Goal: Check status: Check status

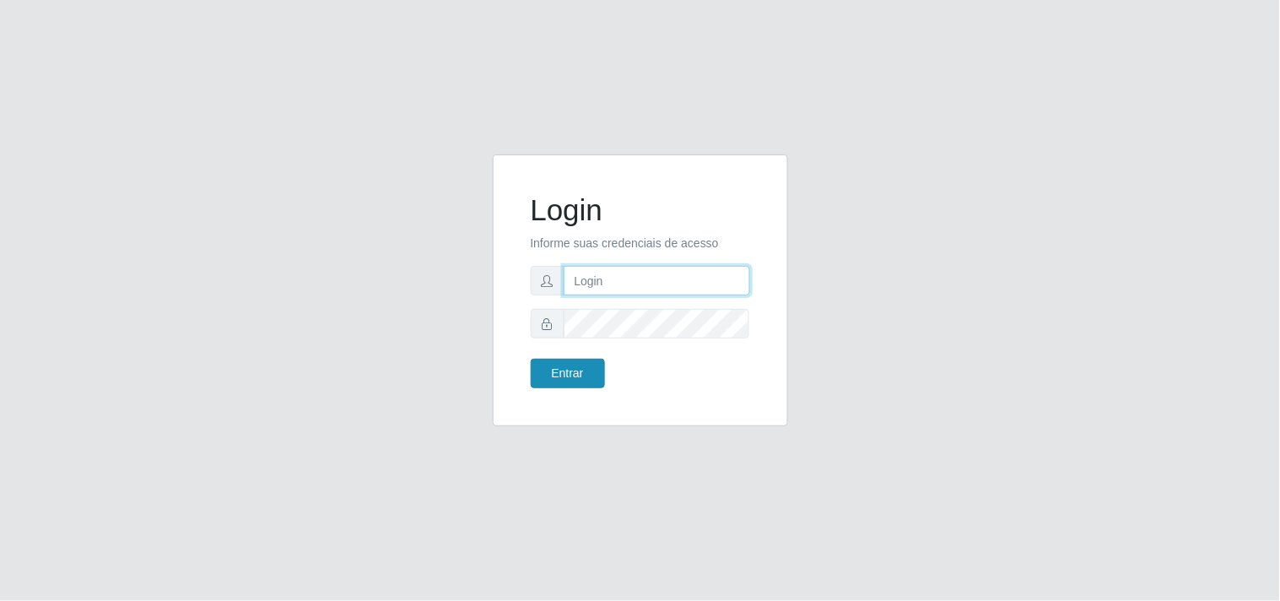
type input "[EMAIL_ADDRESS][DOMAIN_NAME]"
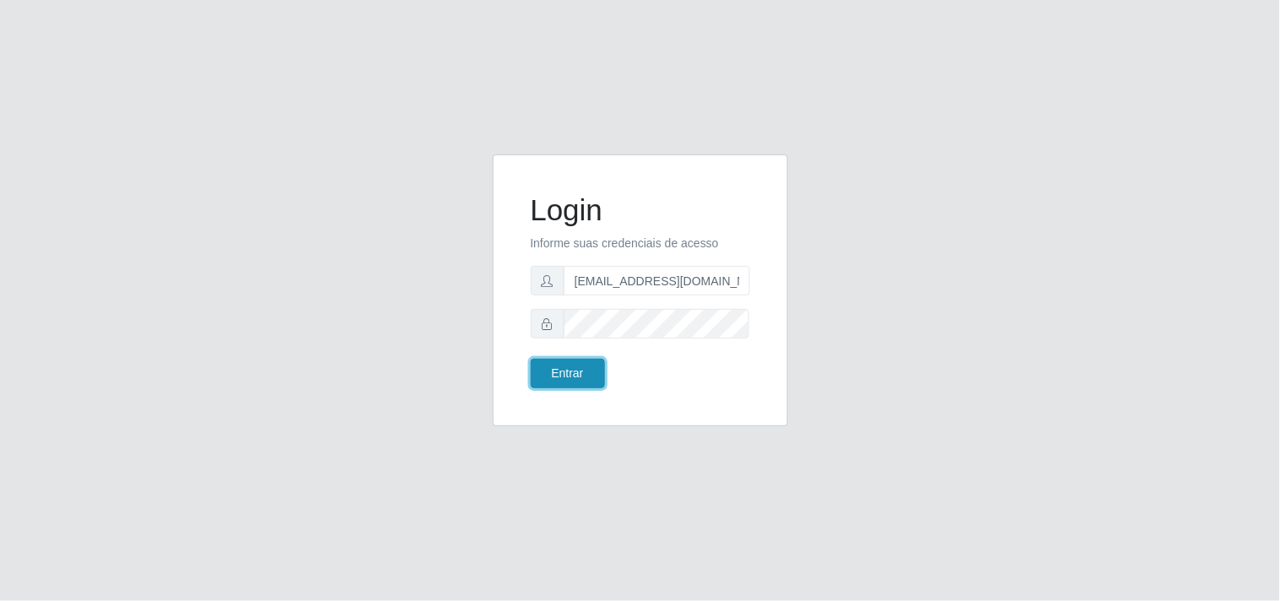
click at [567, 375] on button "Entrar" at bounding box center [568, 374] width 74 height 30
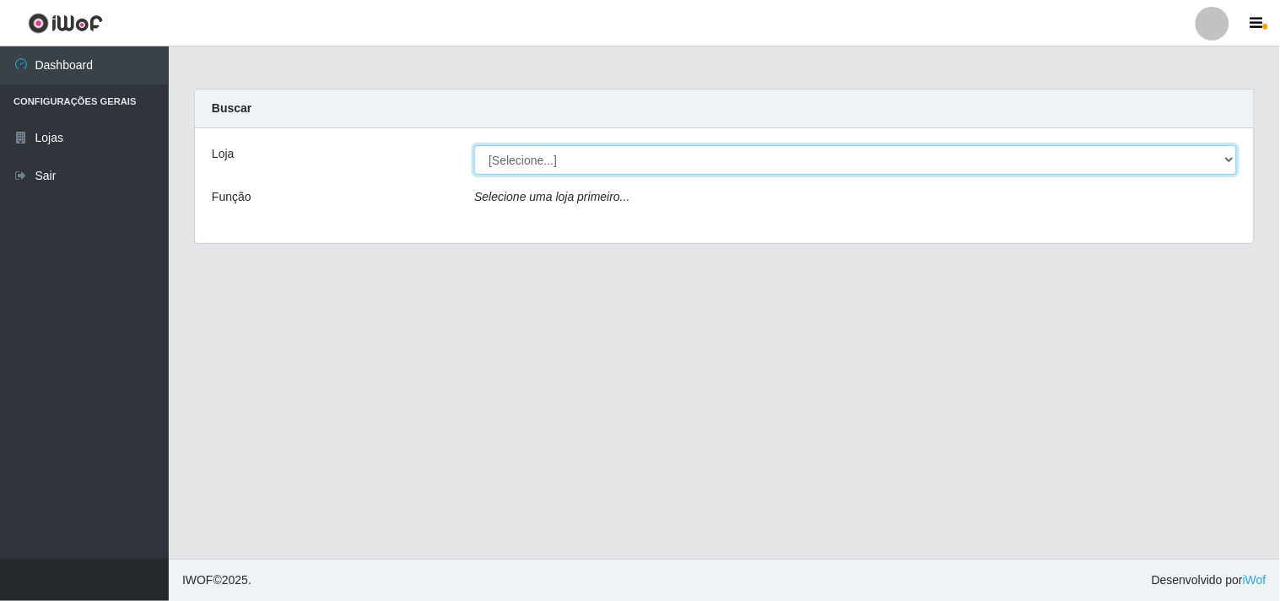
click at [1229, 157] on select "[Selecione...] Hiper Queiroz - [GEOGRAPHIC_DATA]" at bounding box center [855, 160] width 763 height 30
select select "514"
click at [474, 145] on select "[Selecione...] Hiper Queiroz - [GEOGRAPHIC_DATA]" at bounding box center [855, 160] width 763 height 30
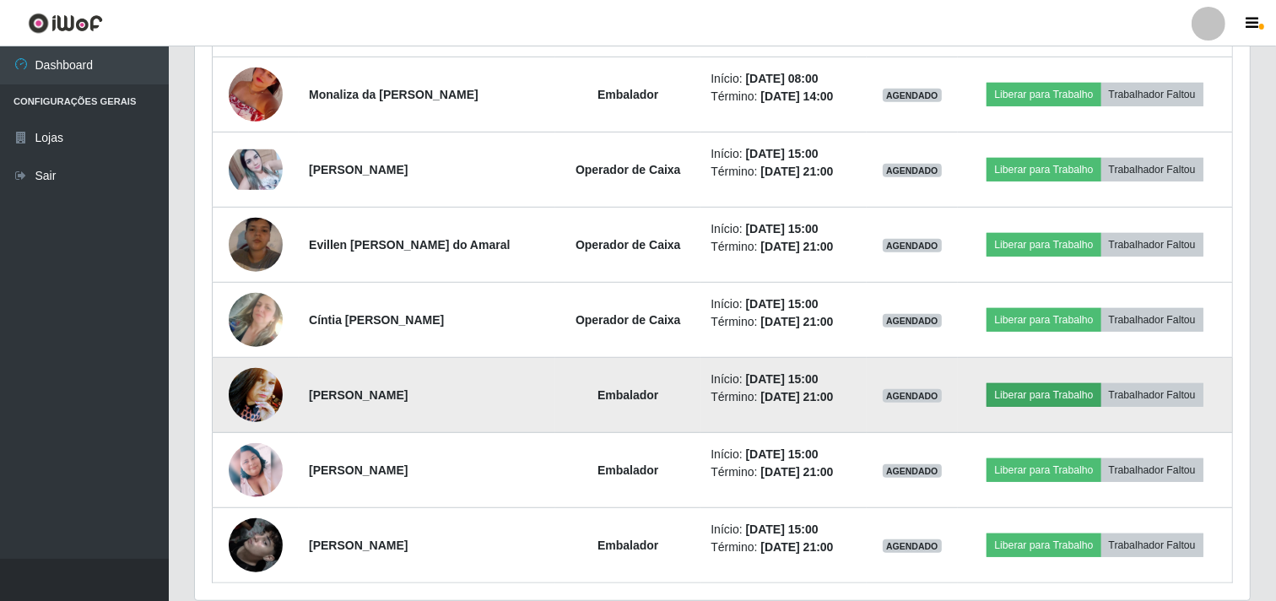
scroll to position [971, 0]
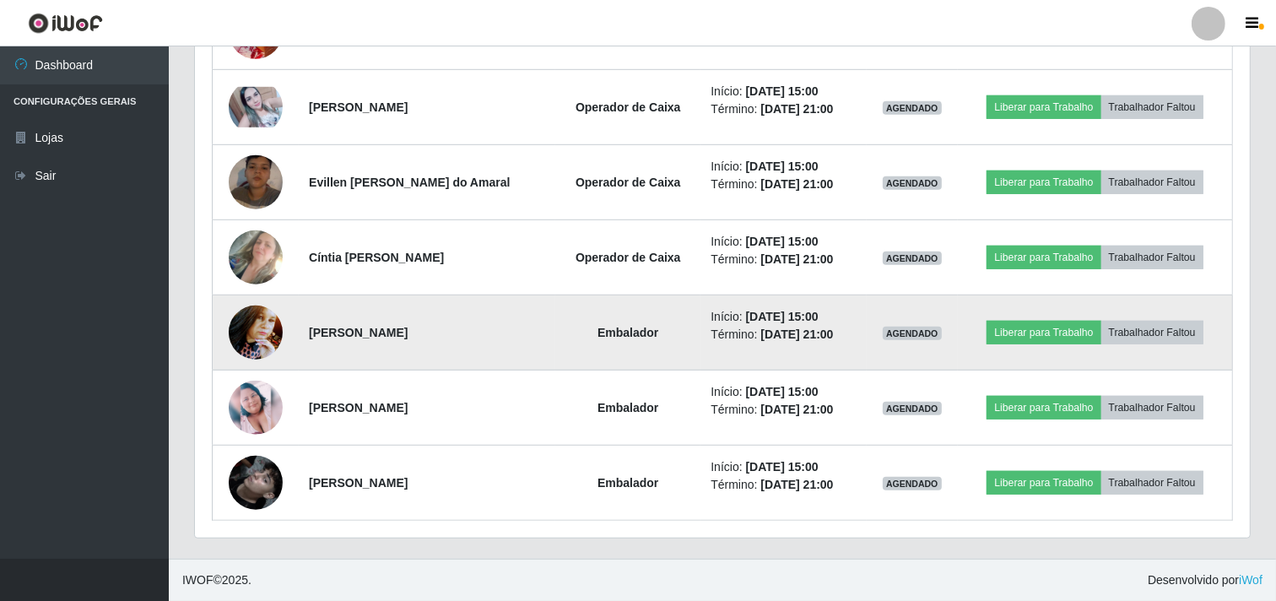
click at [243, 341] on img at bounding box center [256, 332] width 54 height 72
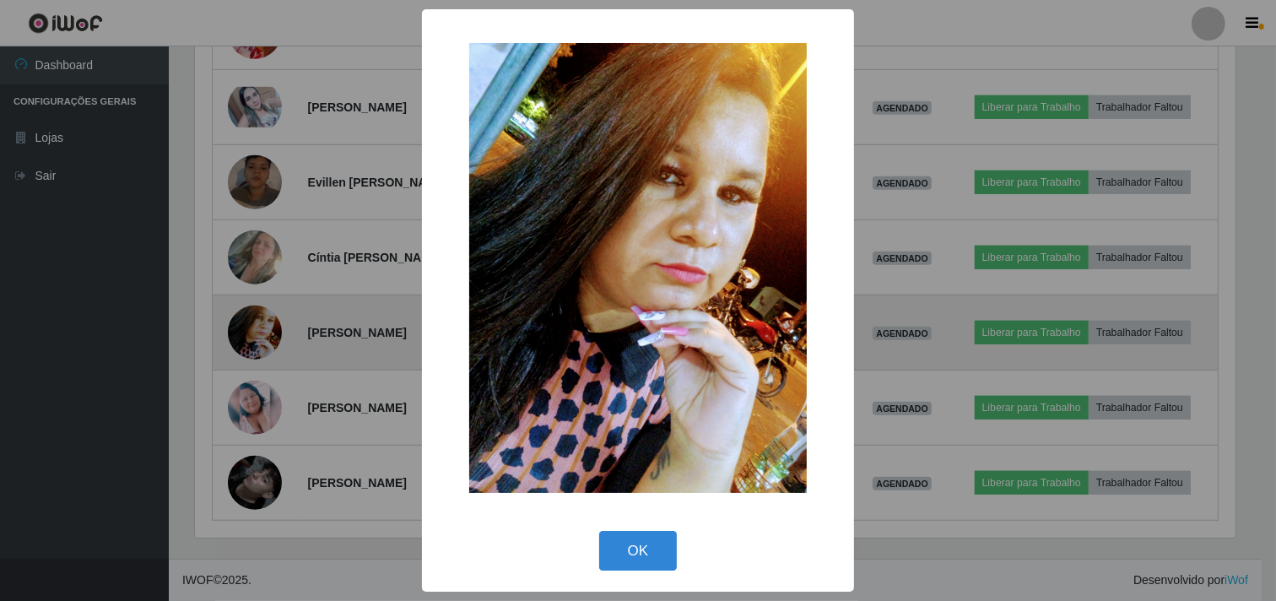
scroll to position [349, 1044]
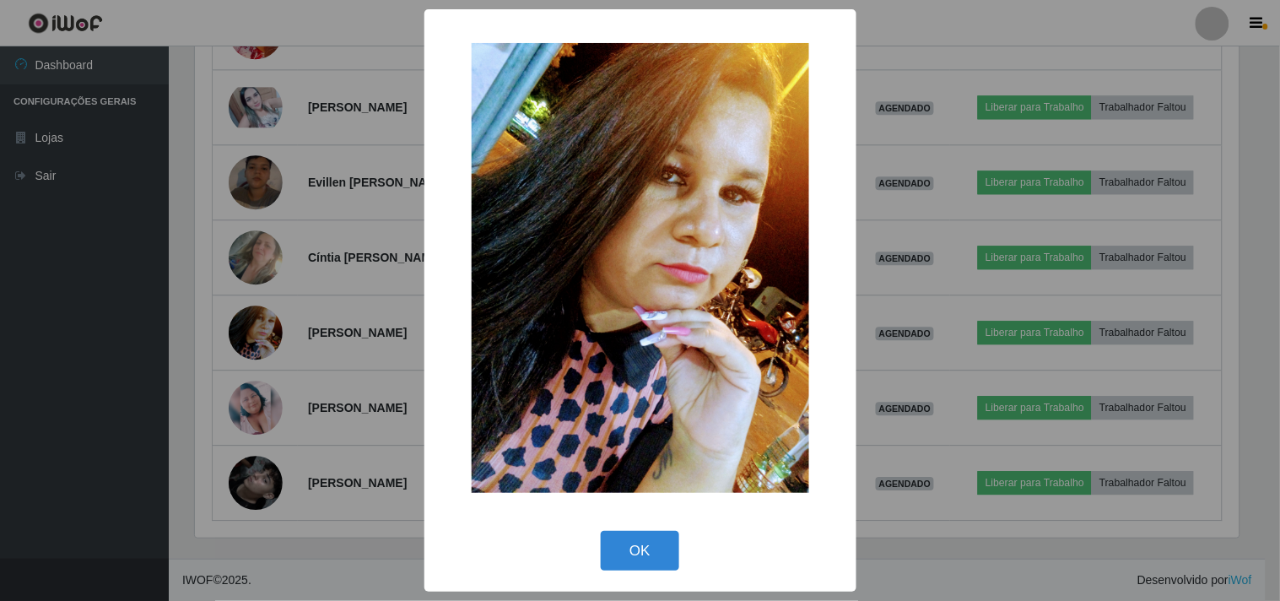
click at [35, 307] on div "× OK Cancel" at bounding box center [640, 300] width 1280 height 601
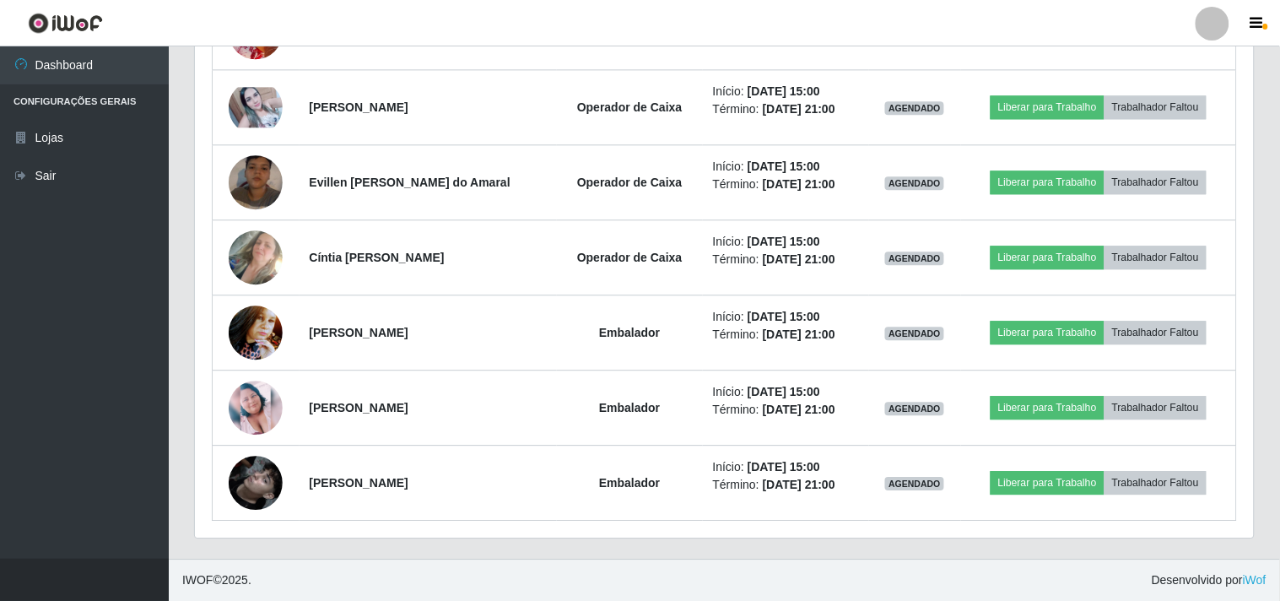
scroll to position [349, 1055]
click at [63, 316] on ul "Dashboard Configurações Gerais Lojas Sair" at bounding box center [84, 302] width 169 height 512
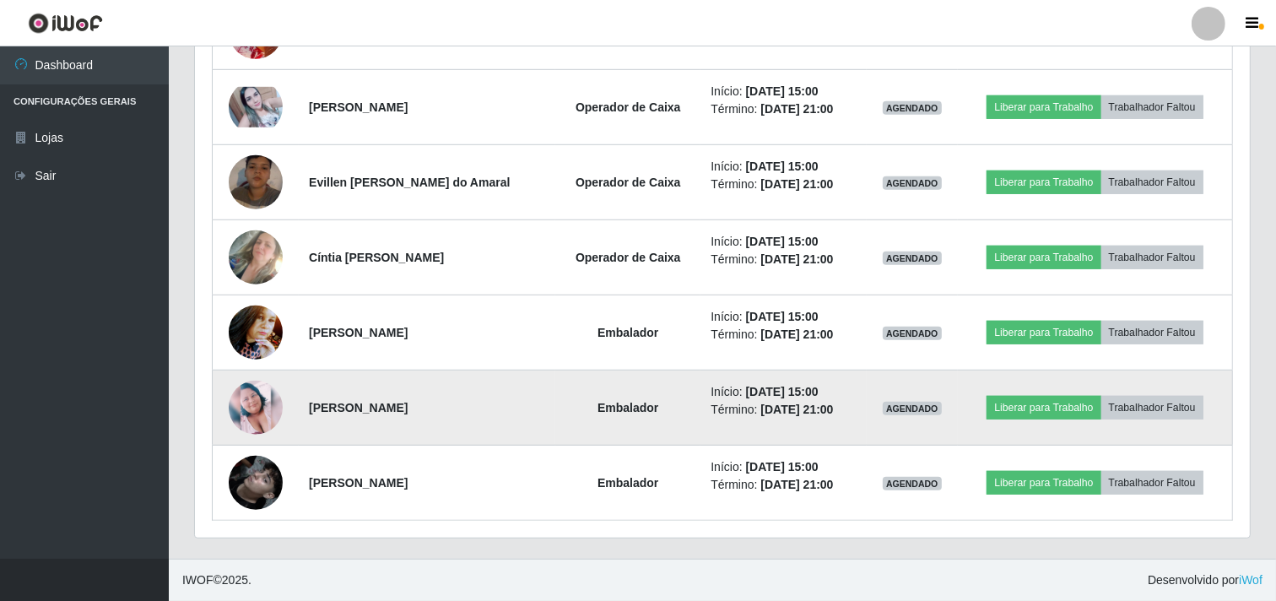
click at [254, 391] on img at bounding box center [256, 408] width 54 height 54
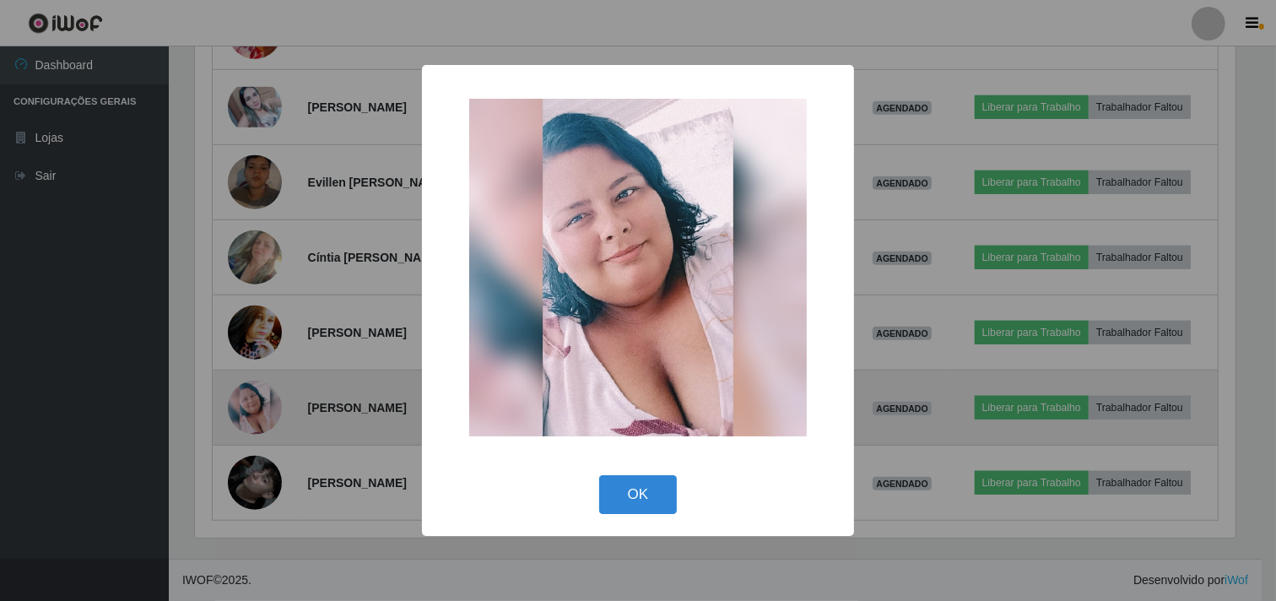
scroll to position [349, 1044]
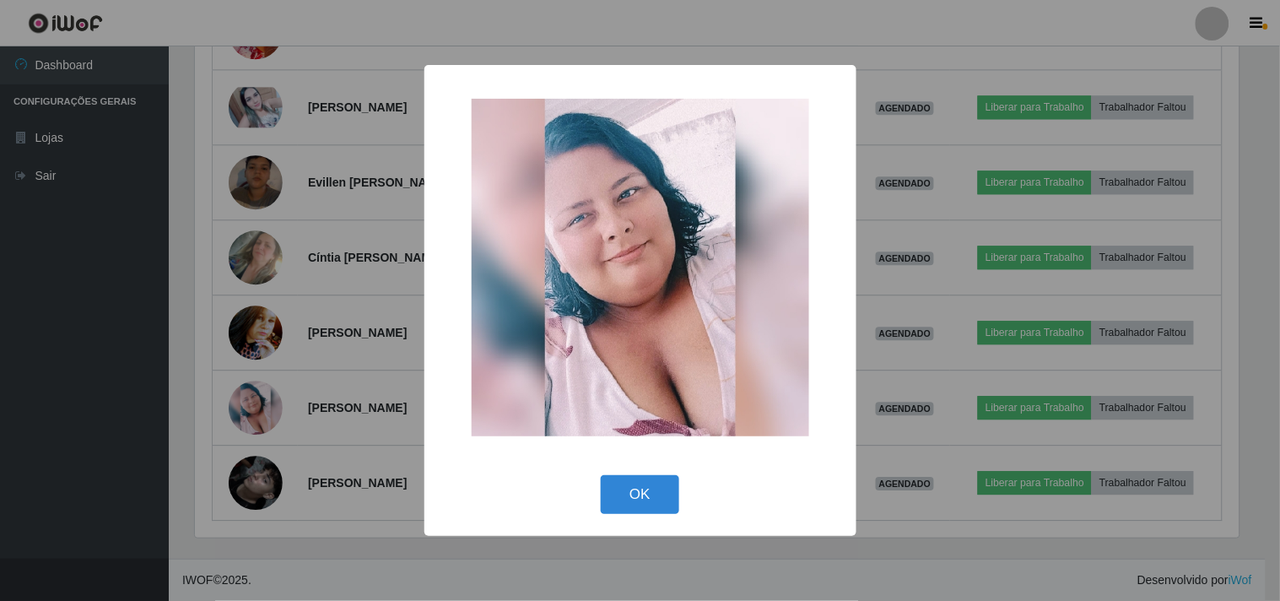
click at [68, 412] on div "× OK Cancel" at bounding box center [640, 300] width 1280 height 601
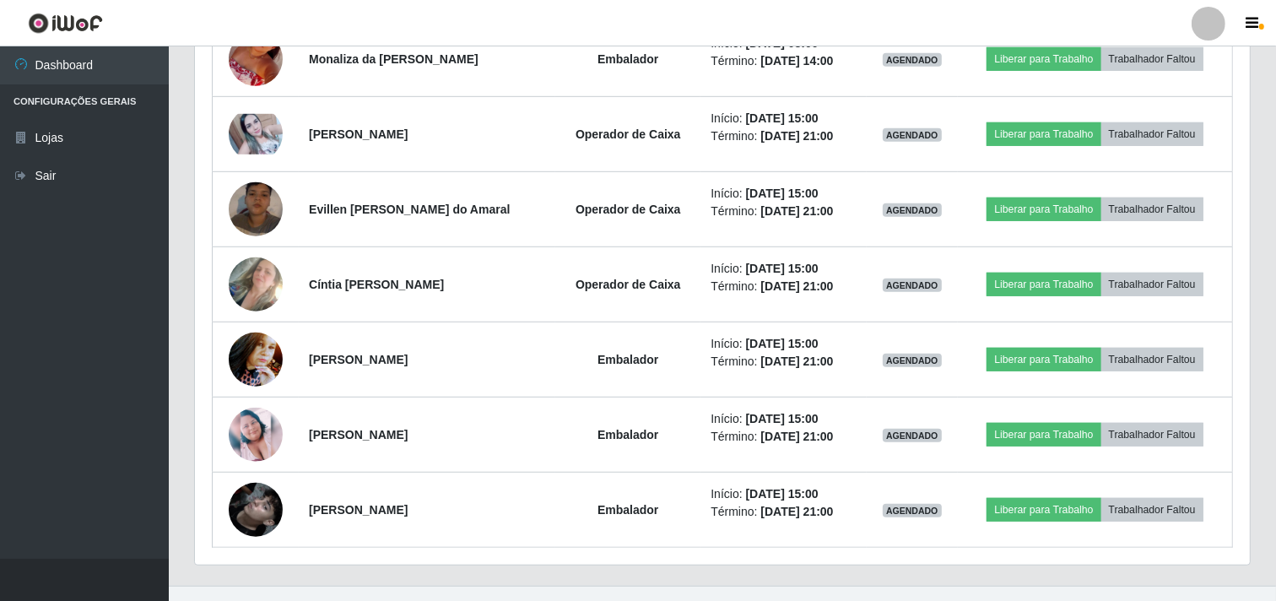
scroll to position [971, 0]
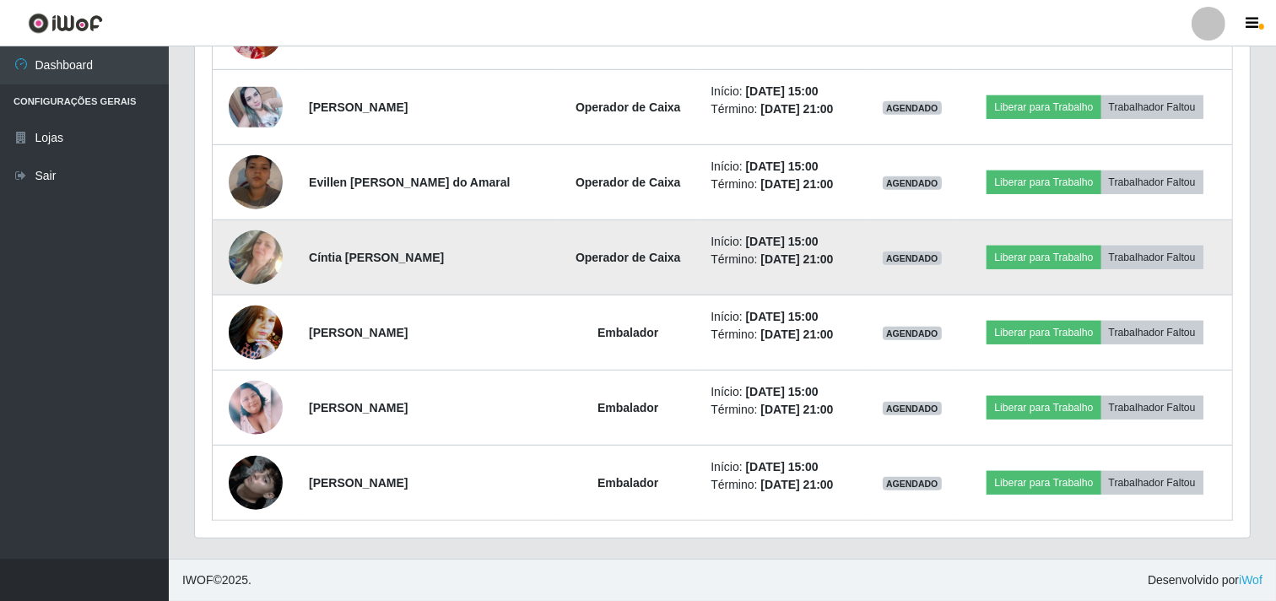
click at [262, 251] on img at bounding box center [256, 256] width 54 height 95
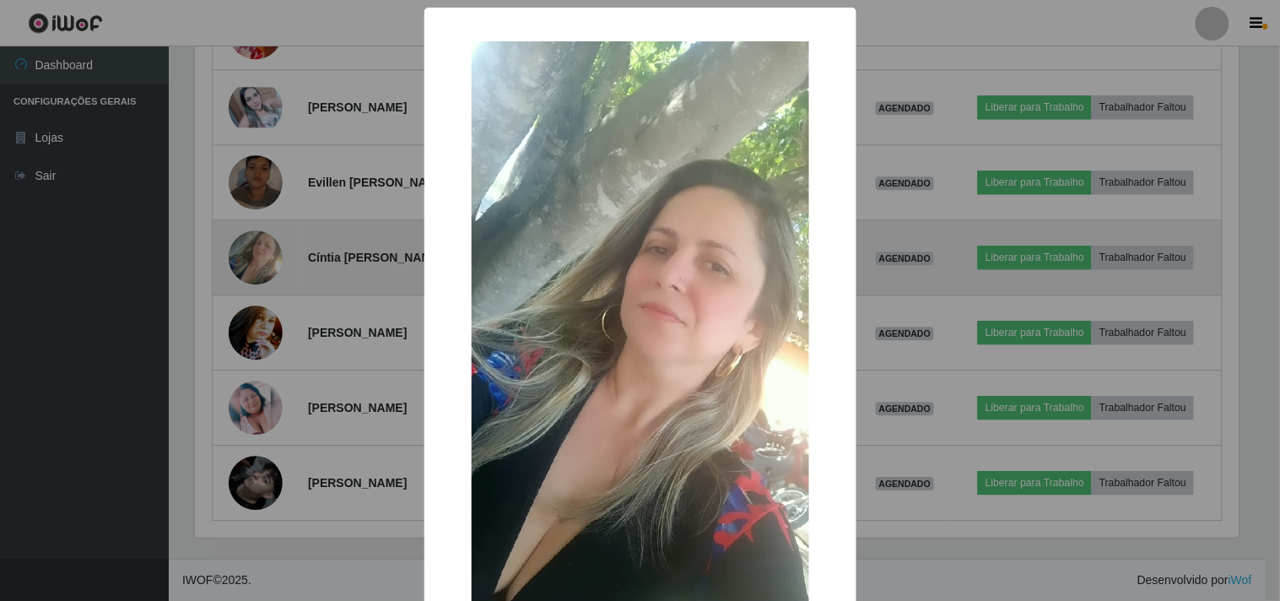
click at [262, 251] on div "× OK Cancel" at bounding box center [640, 300] width 1280 height 601
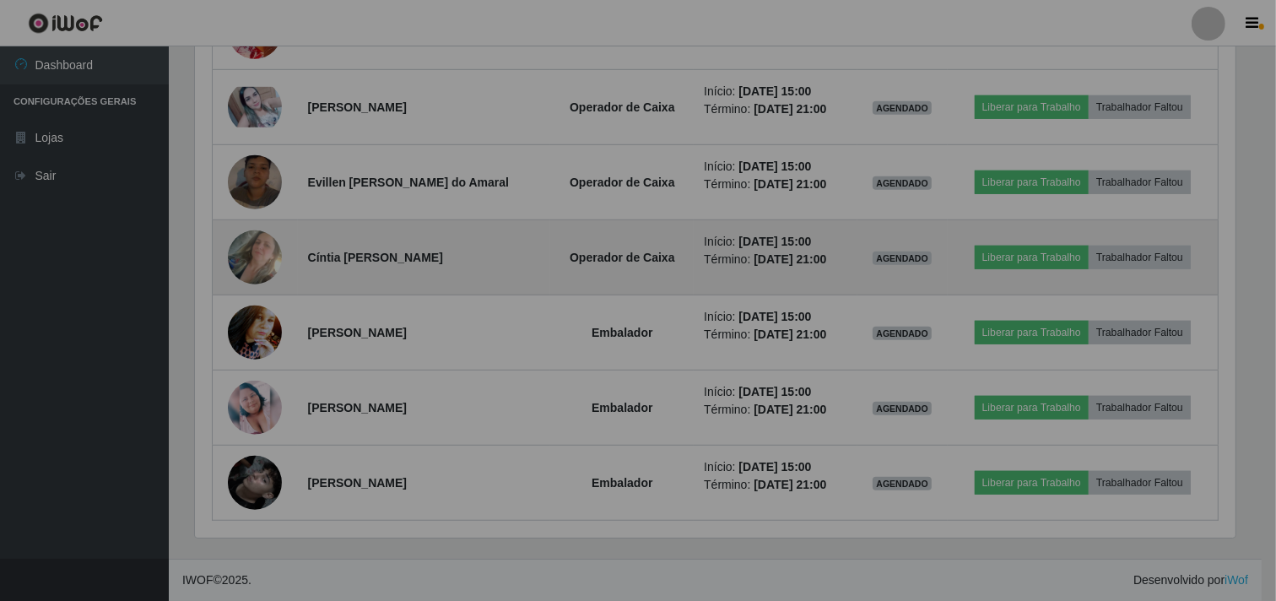
scroll to position [349, 1055]
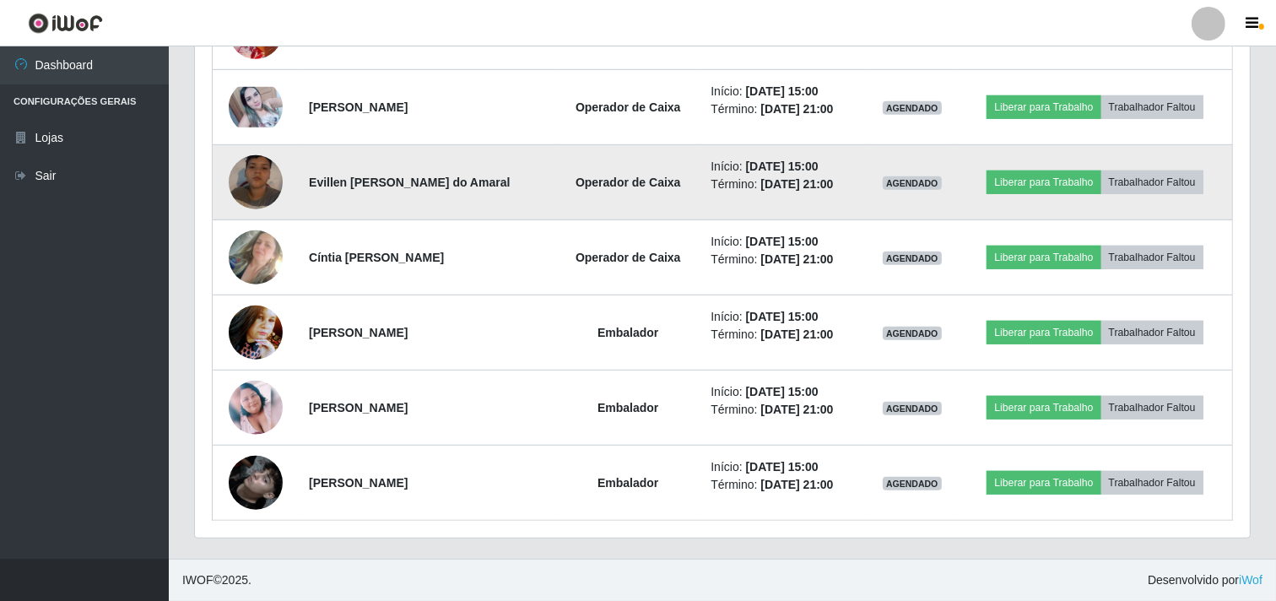
click at [253, 175] on img at bounding box center [256, 182] width 54 height 96
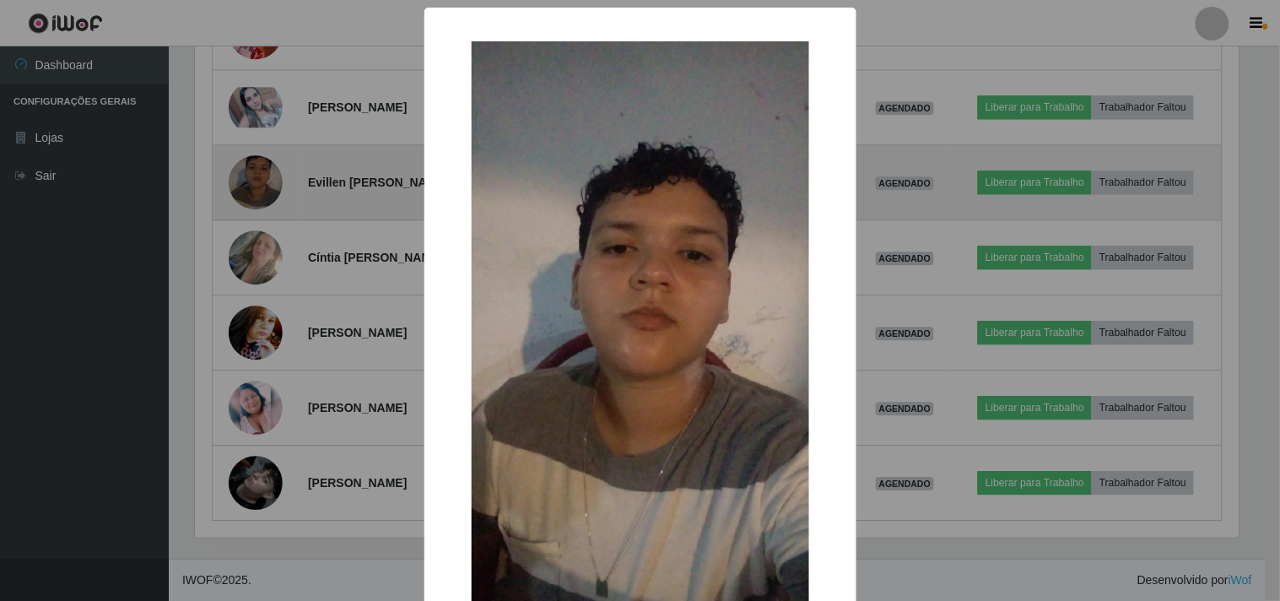
click at [253, 175] on div "× OK Cancel" at bounding box center [640, 300] width 1280 height 601
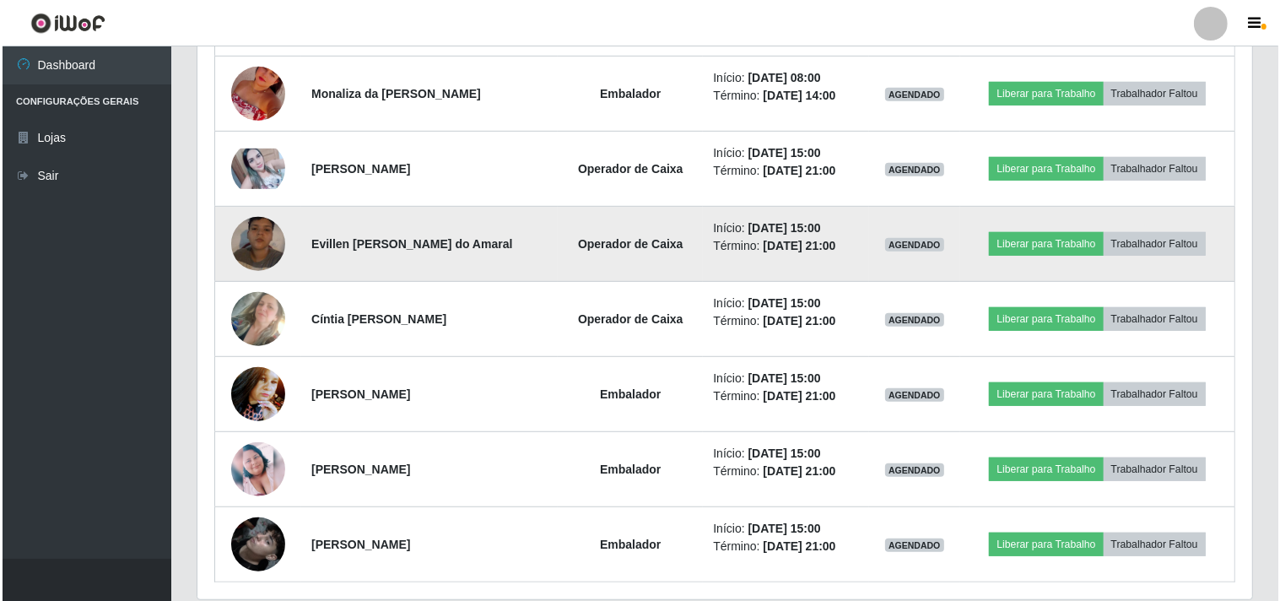
scroll to position [783, 0]
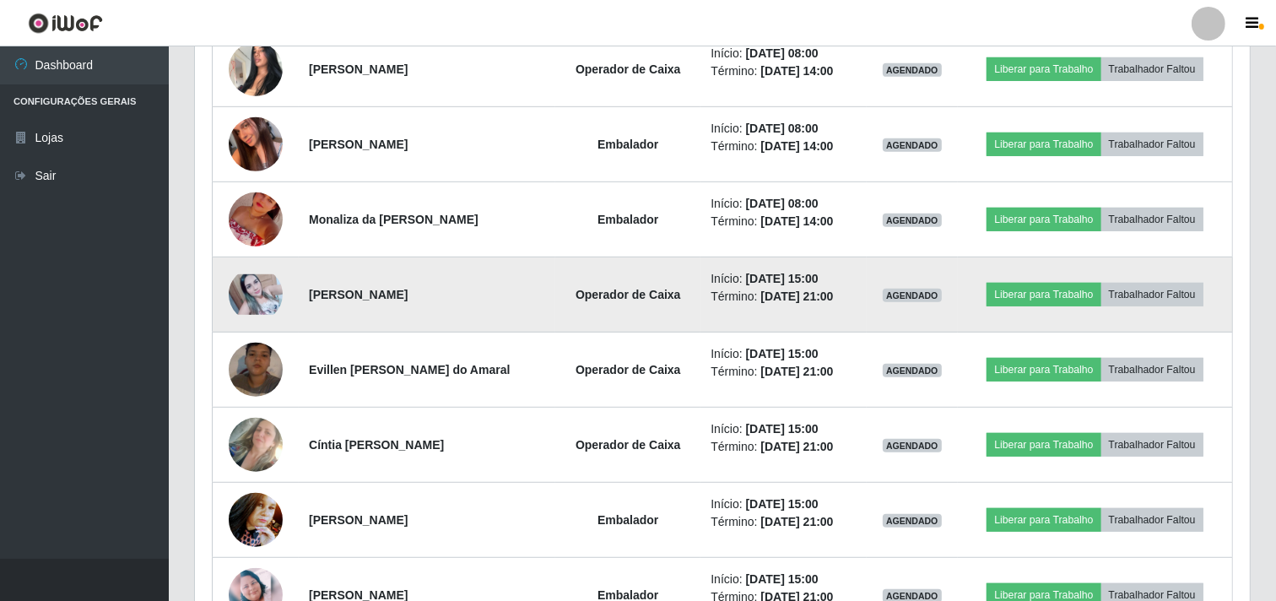
click at [251, 296] on img at bounding box center [256, 294] width 54 height 41
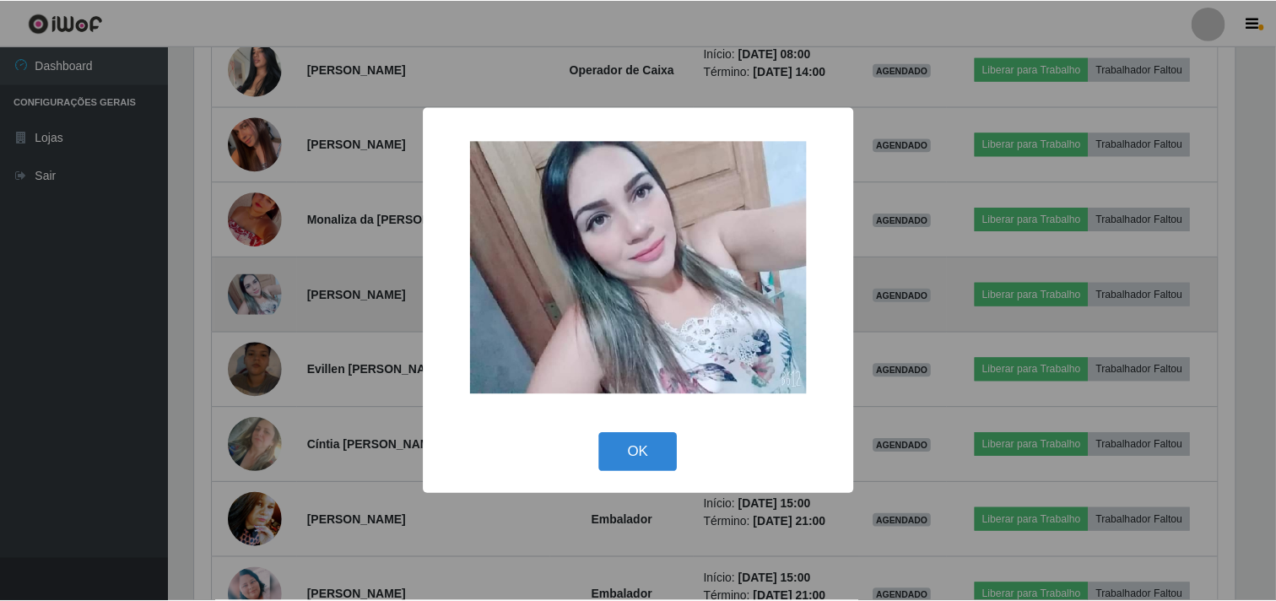
scroll to position [349, 1044]
click at [251, 296] on div "× OK Cancel" at bounding box center [640, 300] width 1280 height 601
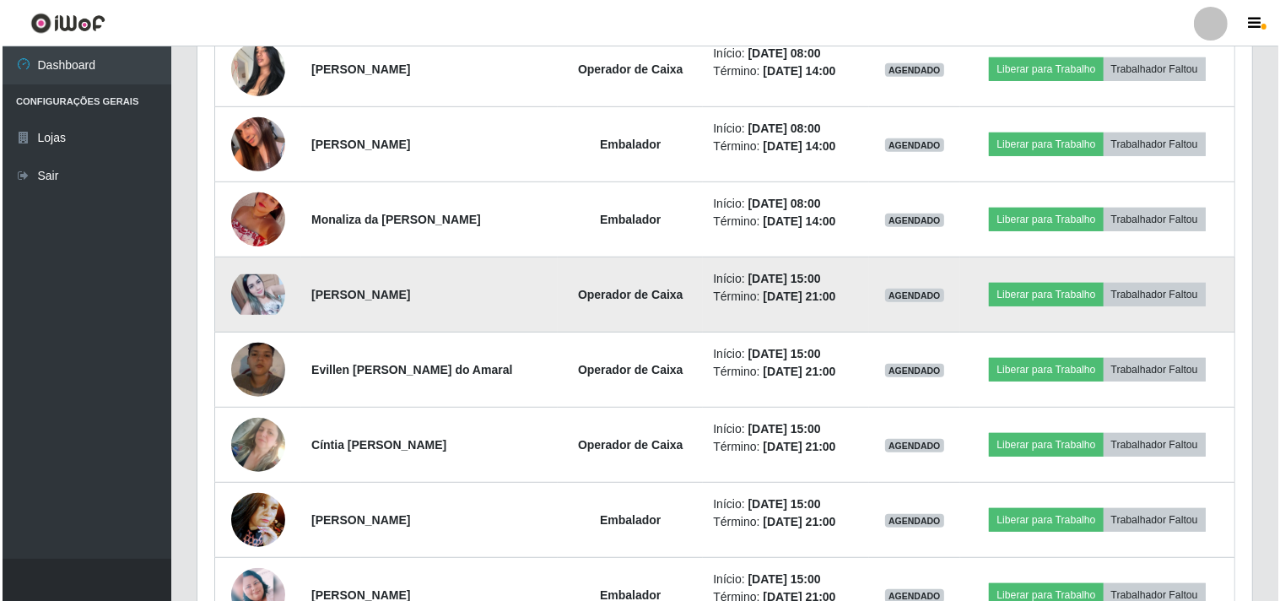
scroll to position [349, 1055]
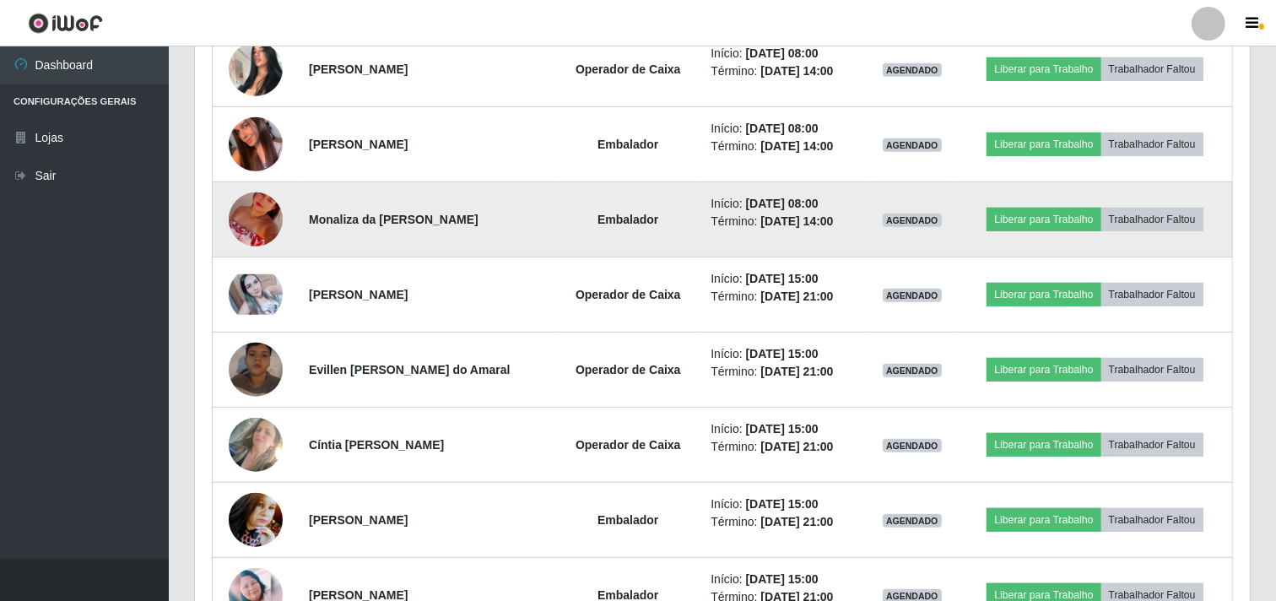
click at [257, 214] on img at bounding box center [256, 219] width 54 height 96
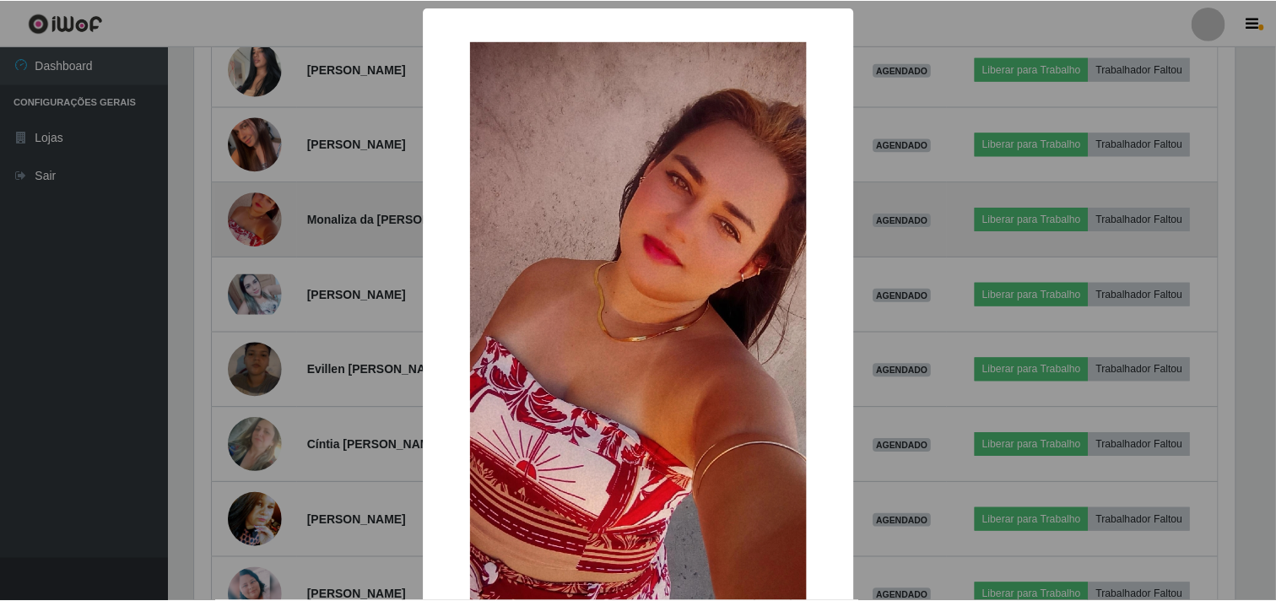
scroll to position [349, 1044]
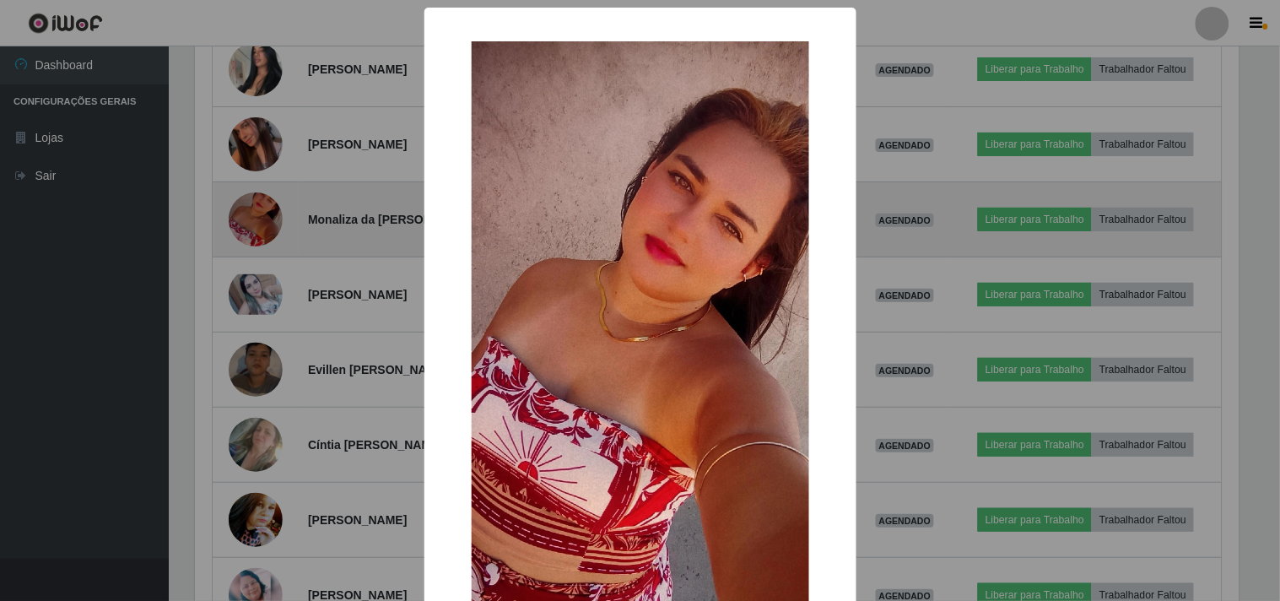
click at [257, 214] on div "× OK Cancel" at bounding box center [640, 300] width 1280 height 601
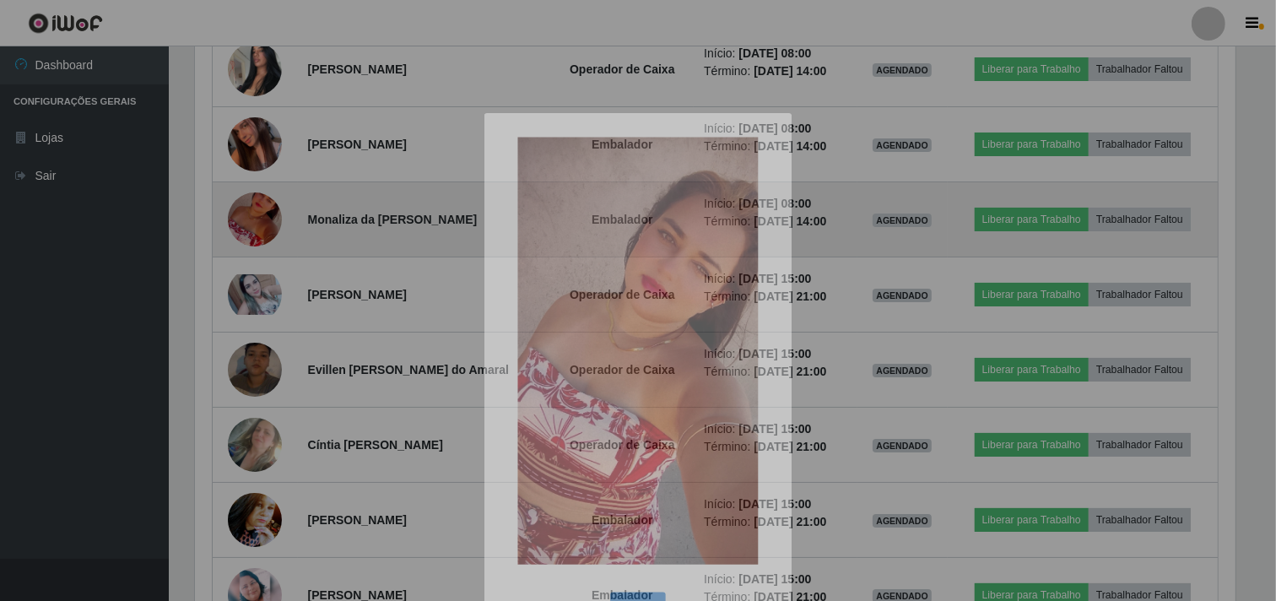
scroll to position [349, 1055]
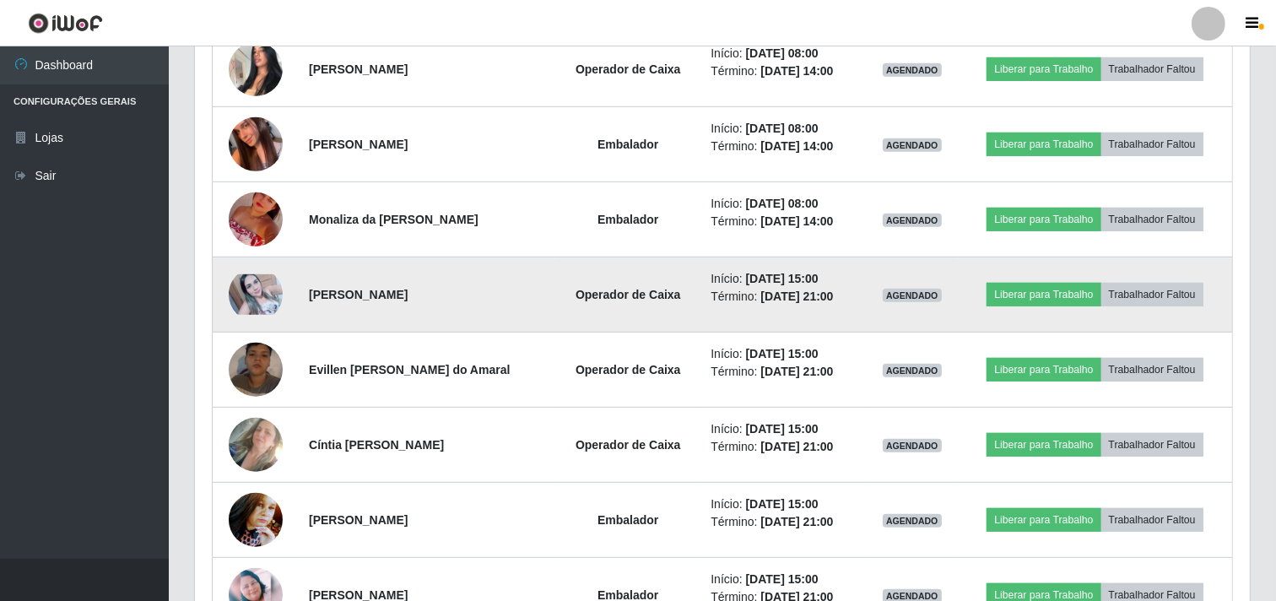
click at [259, 282] on img at bounding box center [256, 294] width 54 height 41
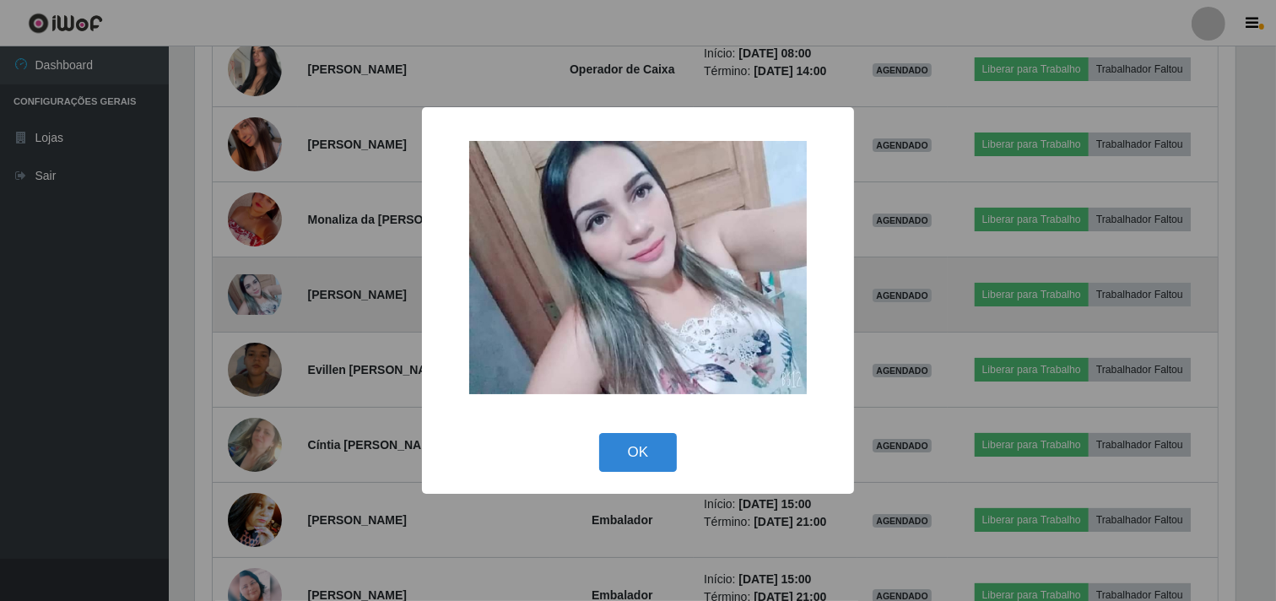
scroll to position [349, 1044]
click at [259, 282] on div "× OK Cancel" at bounding box center [640, 300] width 1280 height 601
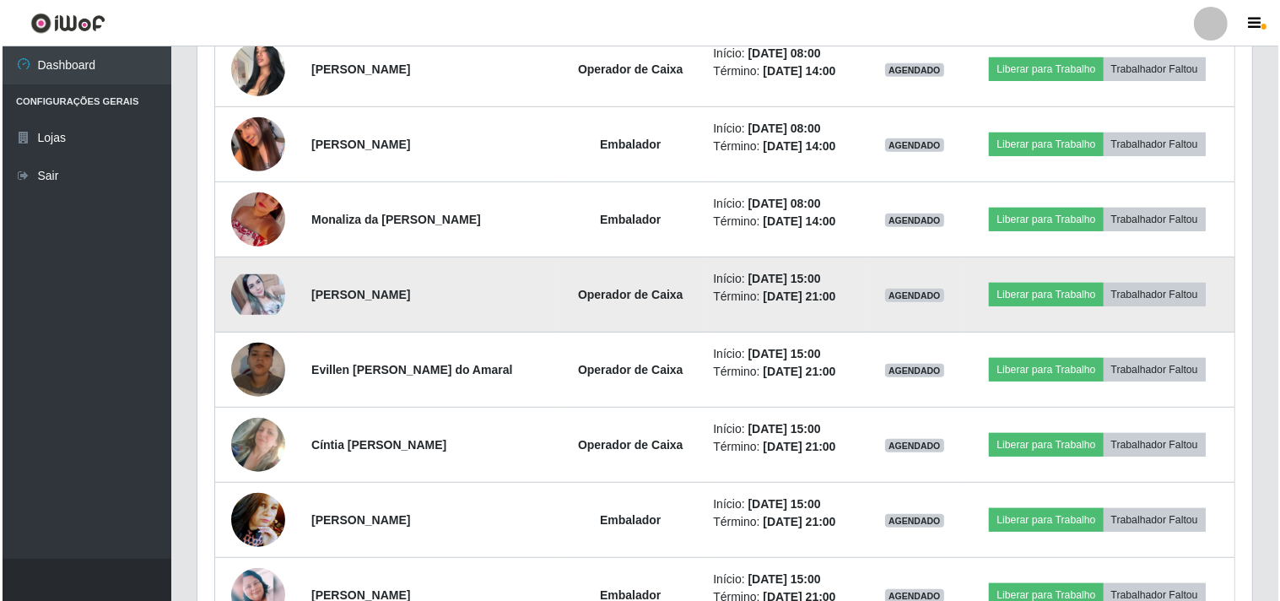
scroll to position [349, 1055]
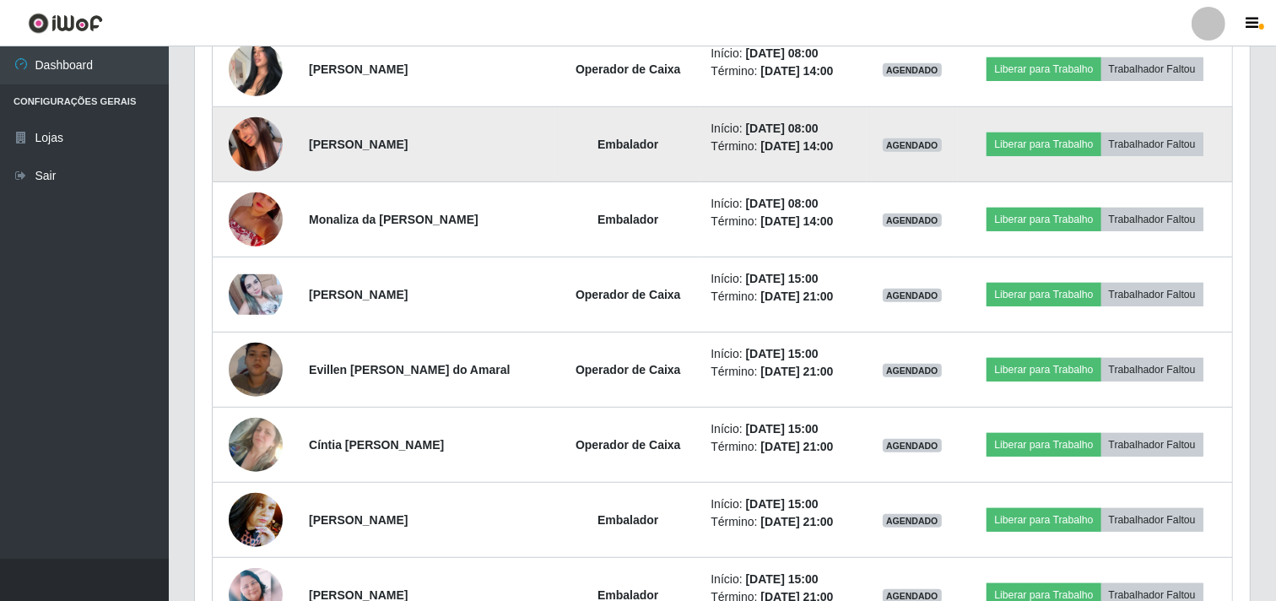
click at [251, 123] on img at bounding box center [256, 144] width 54 height 96
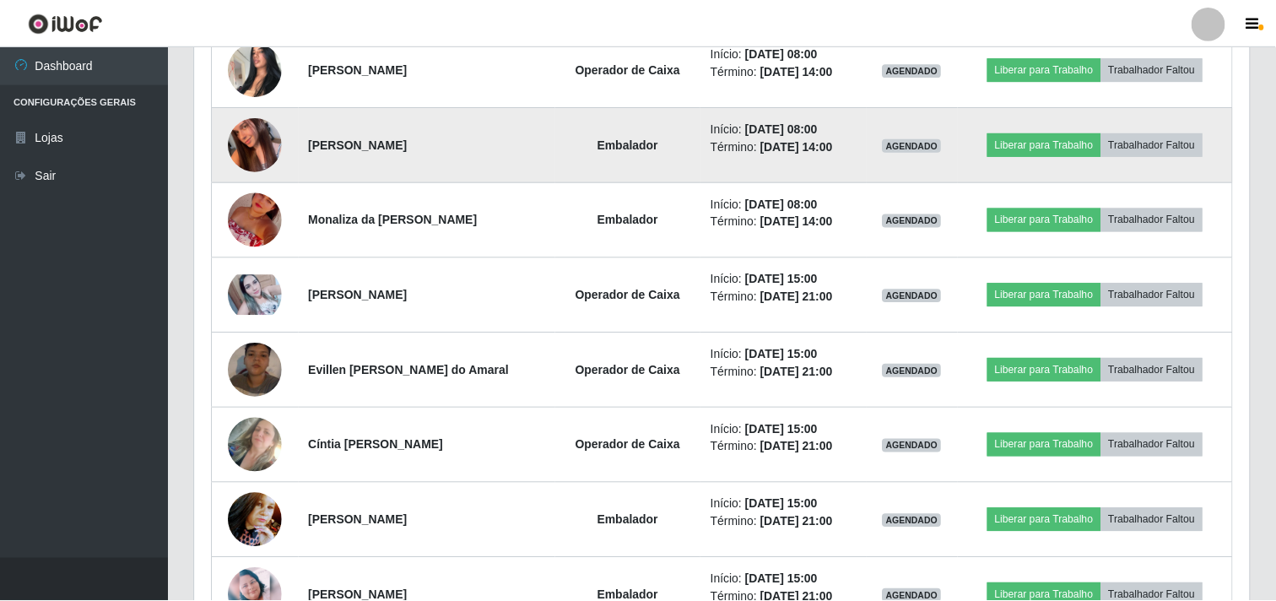
scroll to position [349, 1044]
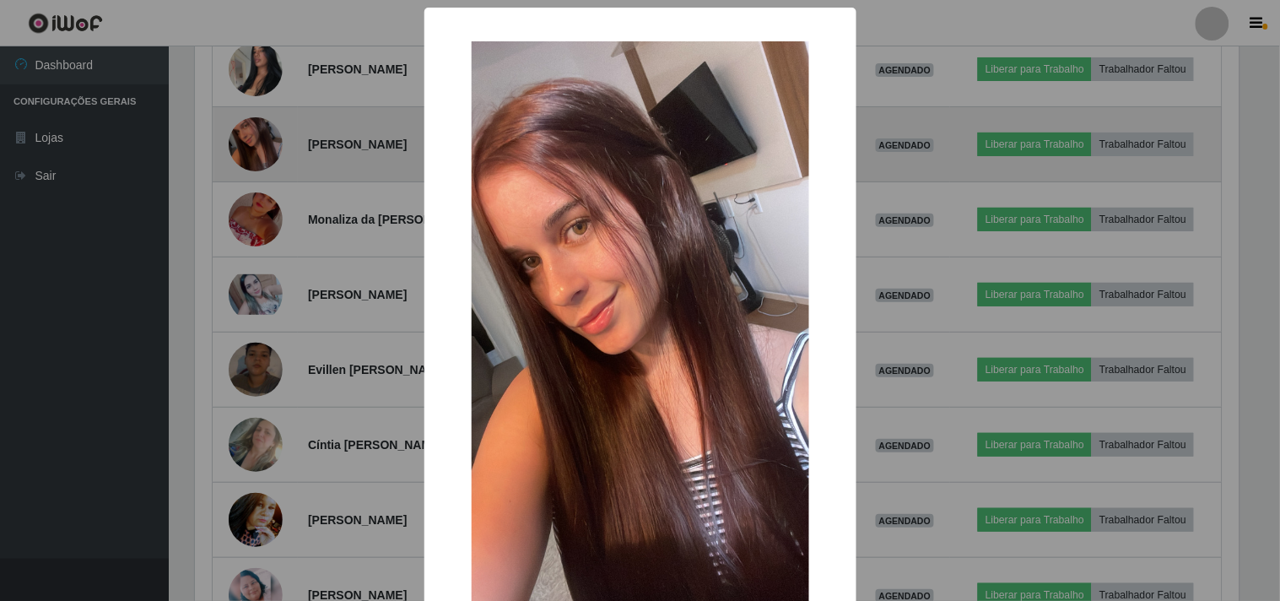
click at [251, 123] on div "× OK Cancel" at bounding box center [640, 300] width 1280 height 601
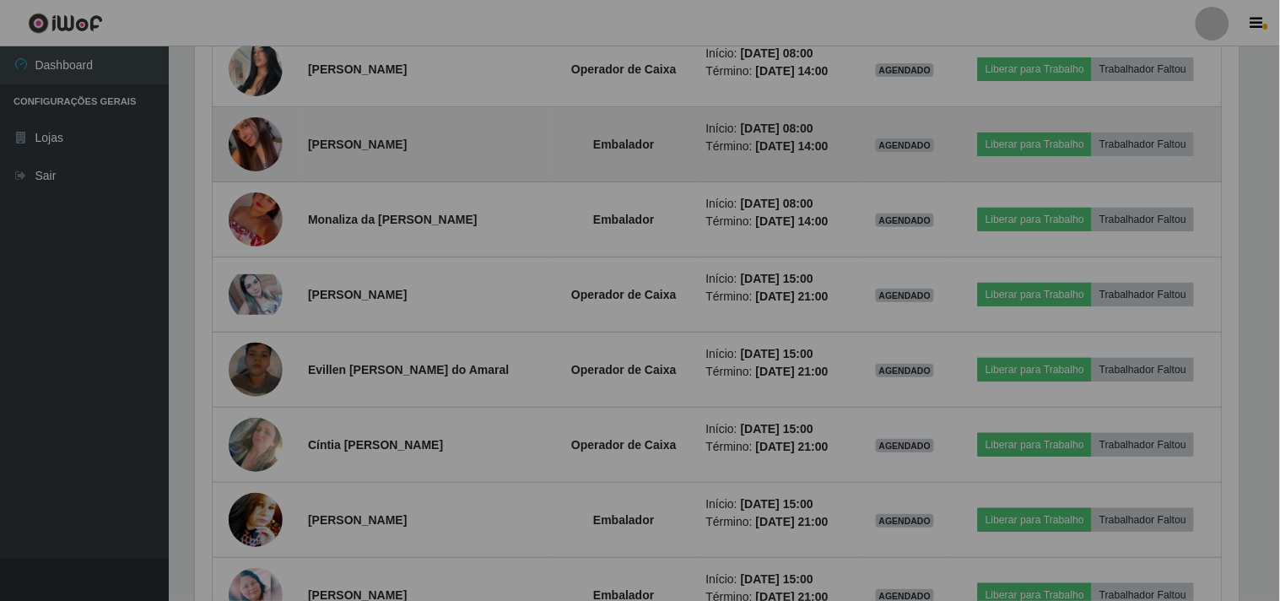
scroll to position [349, 1055]
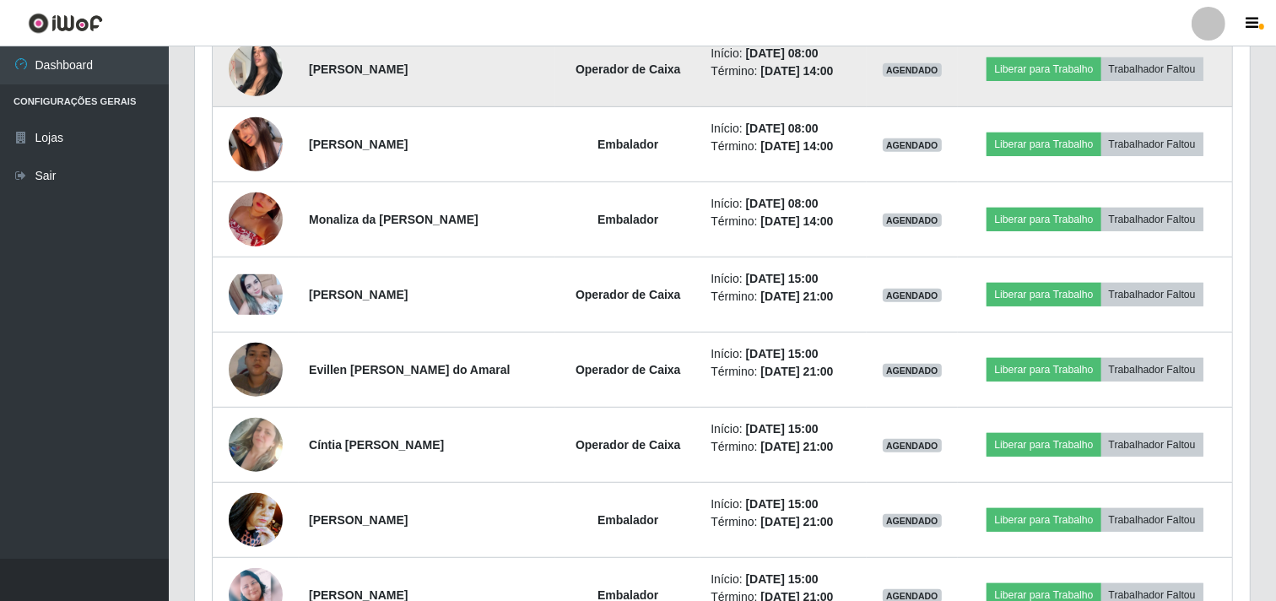
click at [253, 65] on img at bounding box center [256, 69] width 54 height 72
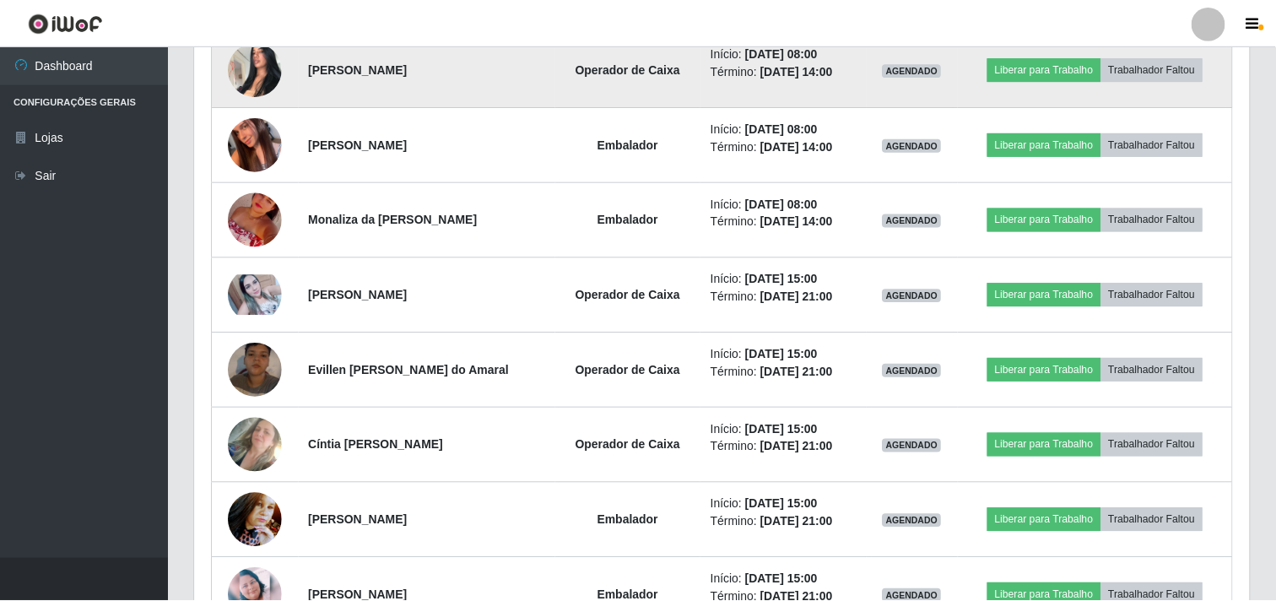
scroll to position [349, 1044]
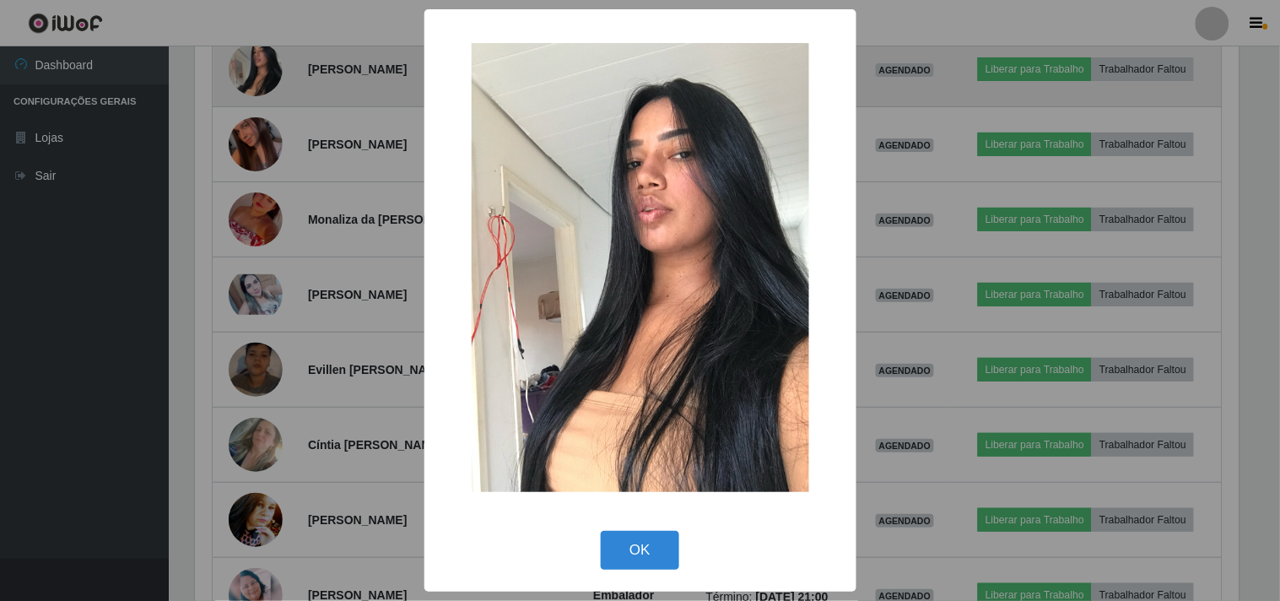
click at [253, 65] on div "× OK Cancel" at bounding box center [640, 300] width 1280 height 601
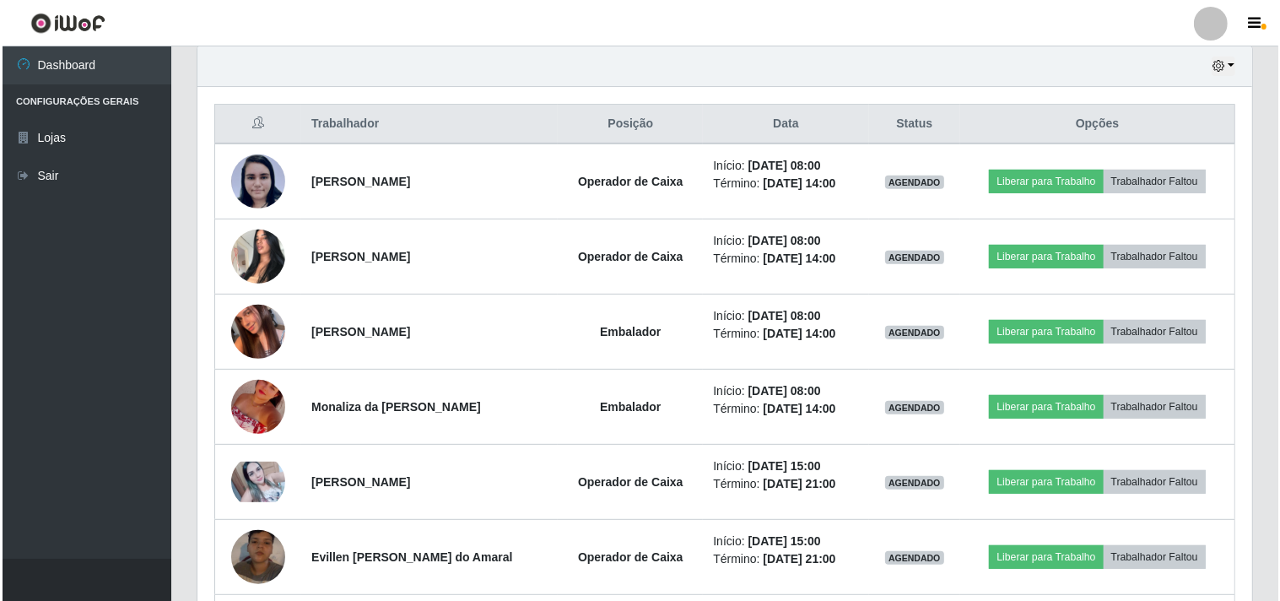
scroll to position [596, 0]
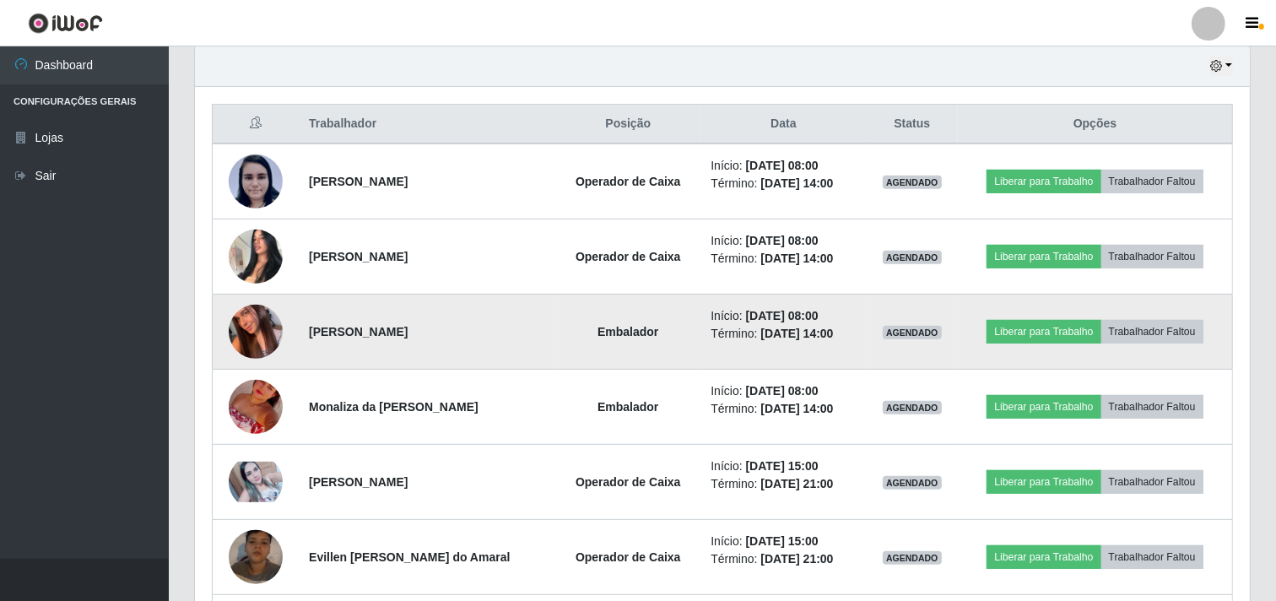
click at [232, 332] on img at bounding box center [256, 332] width 54 height 96
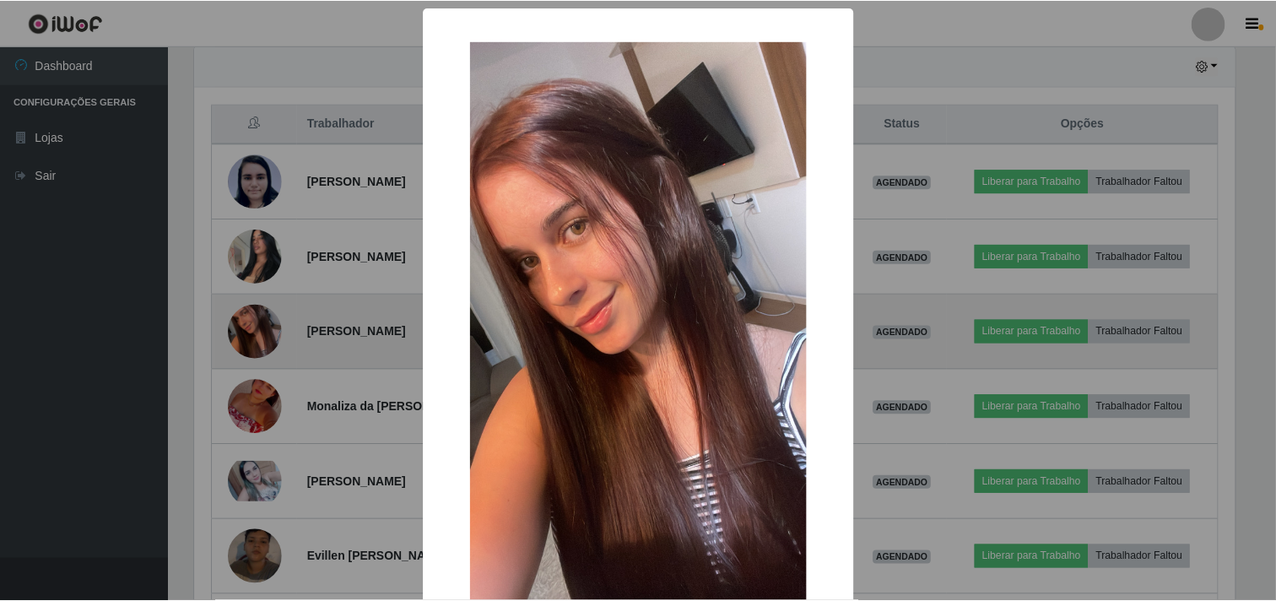
scroll to position [349, 1044]
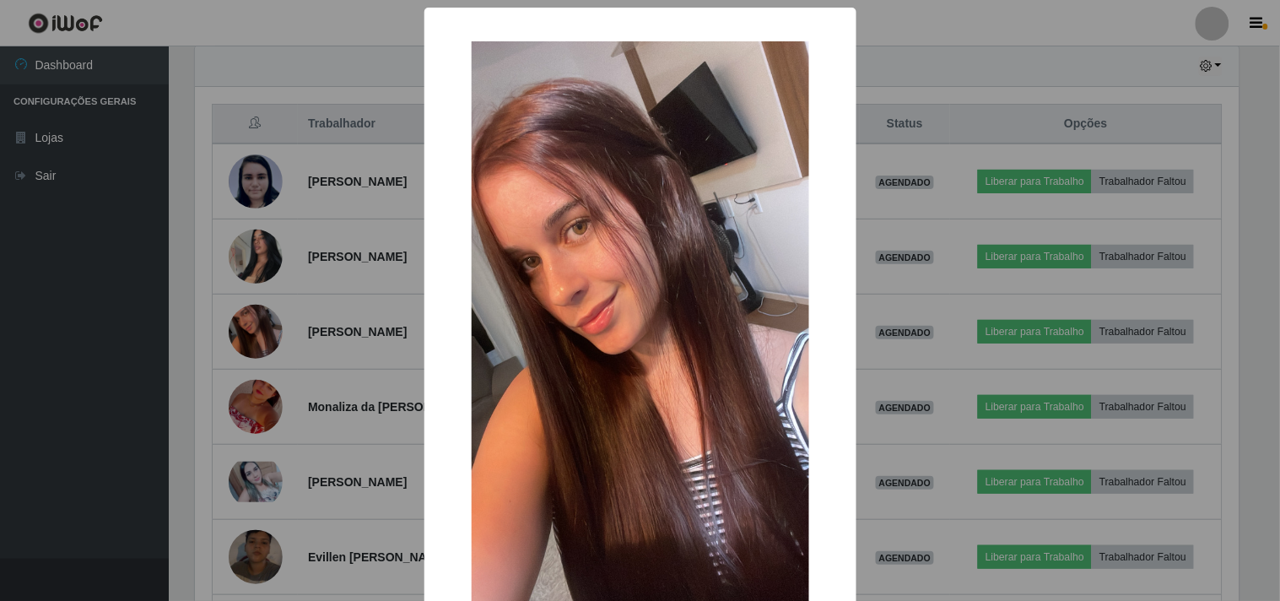
click at [111, 359] on div "× OK Cancel" at bounding box center [640, 300] width 1280 height 601
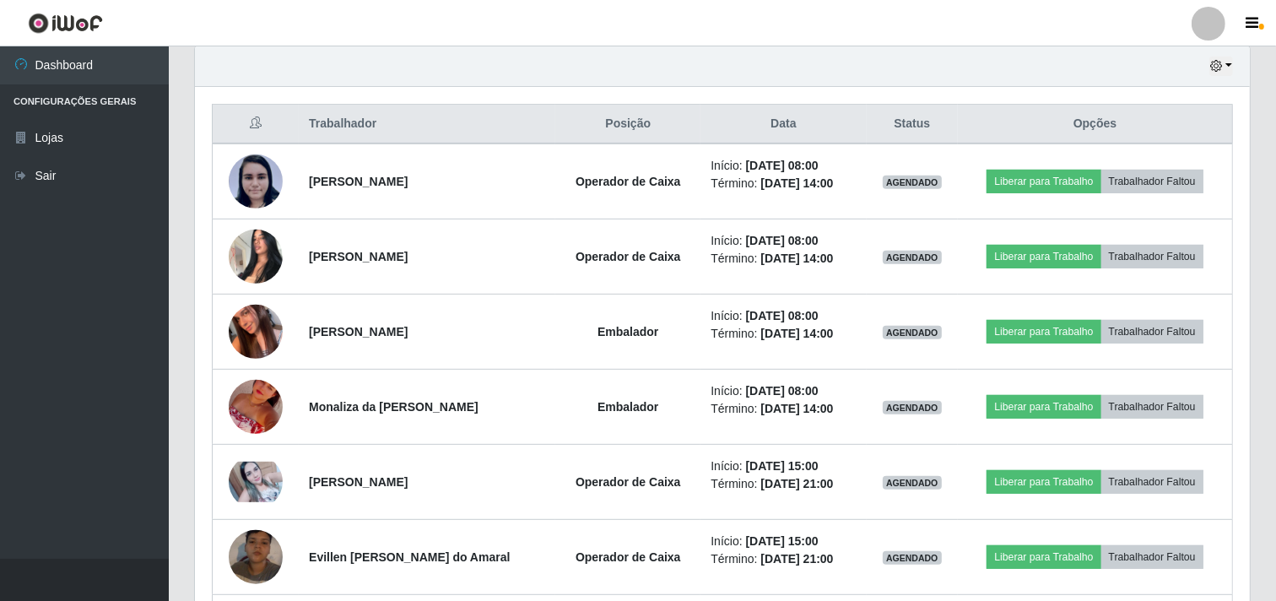
scroll to position [349, 1055]
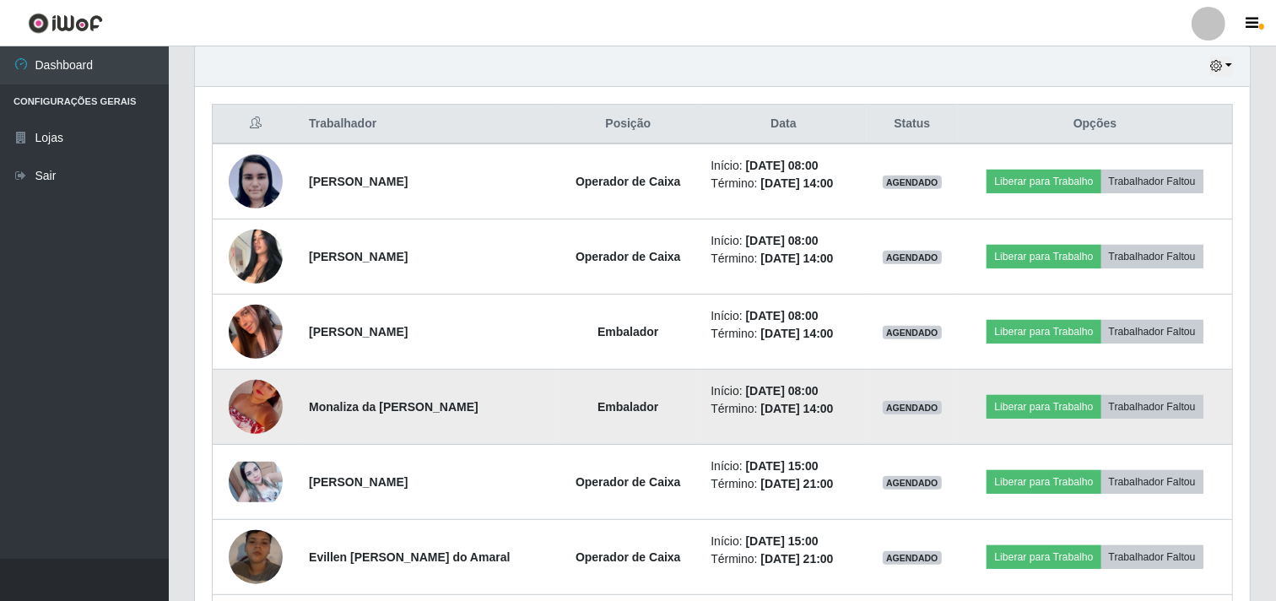
click at [236, 398] on img at bounding box center [256, 407] width 54 height 96
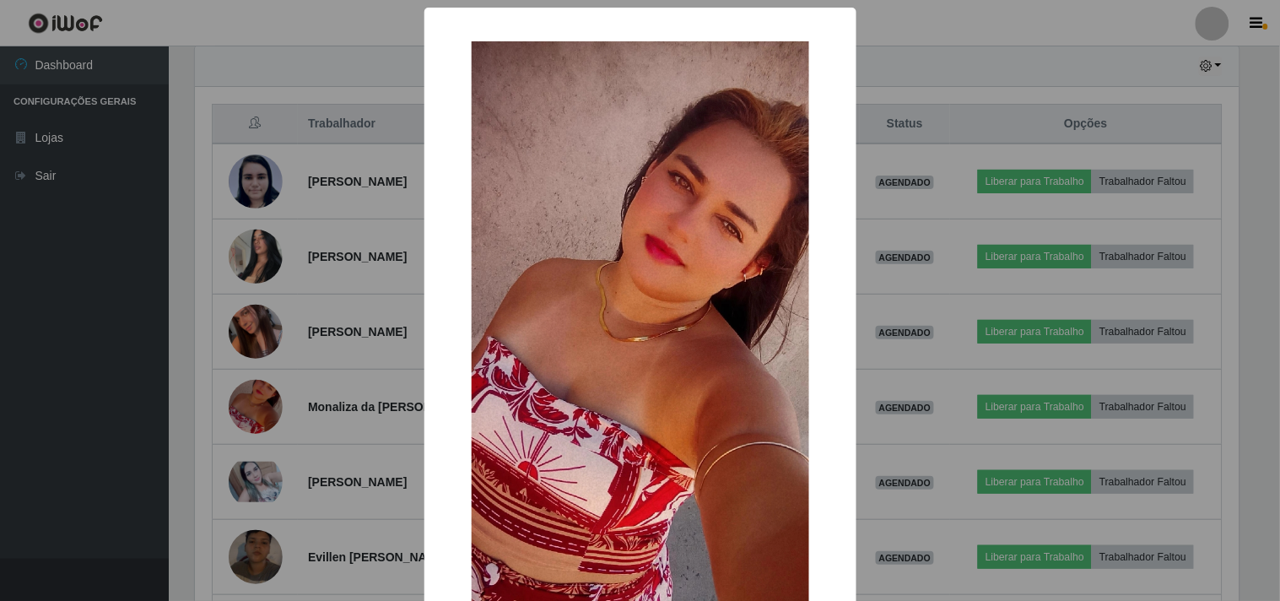
click at [97, 386] on div "× OK Cancel" at bounding box center [640, 300] width 1280 height 601
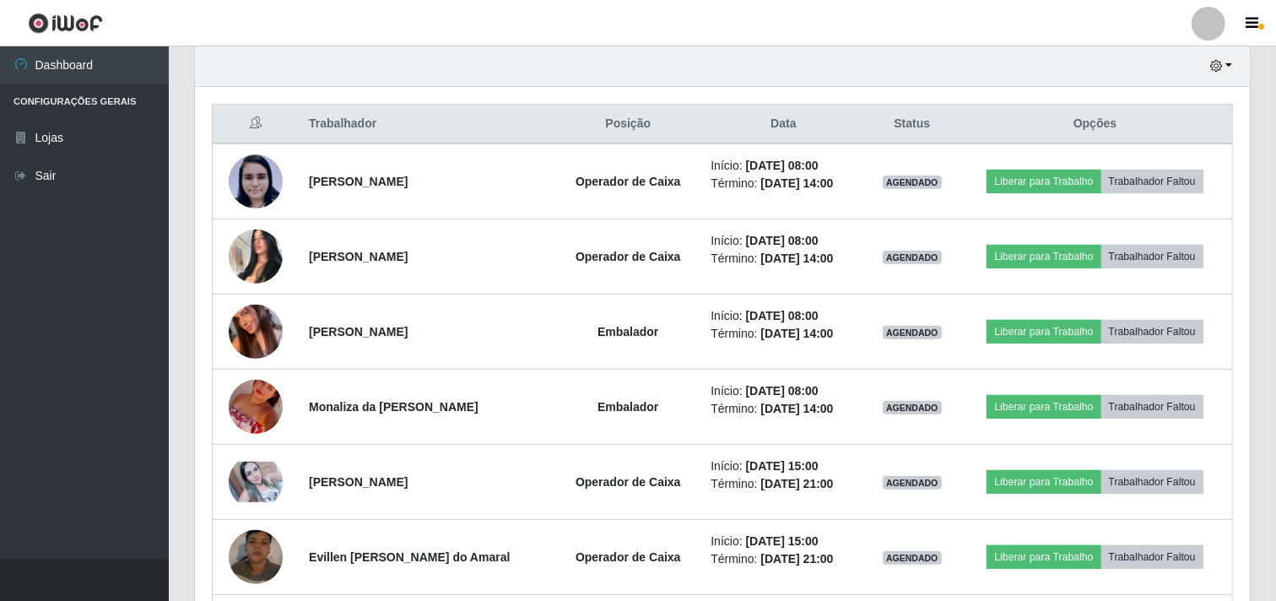
scroll to position [349, 1055]
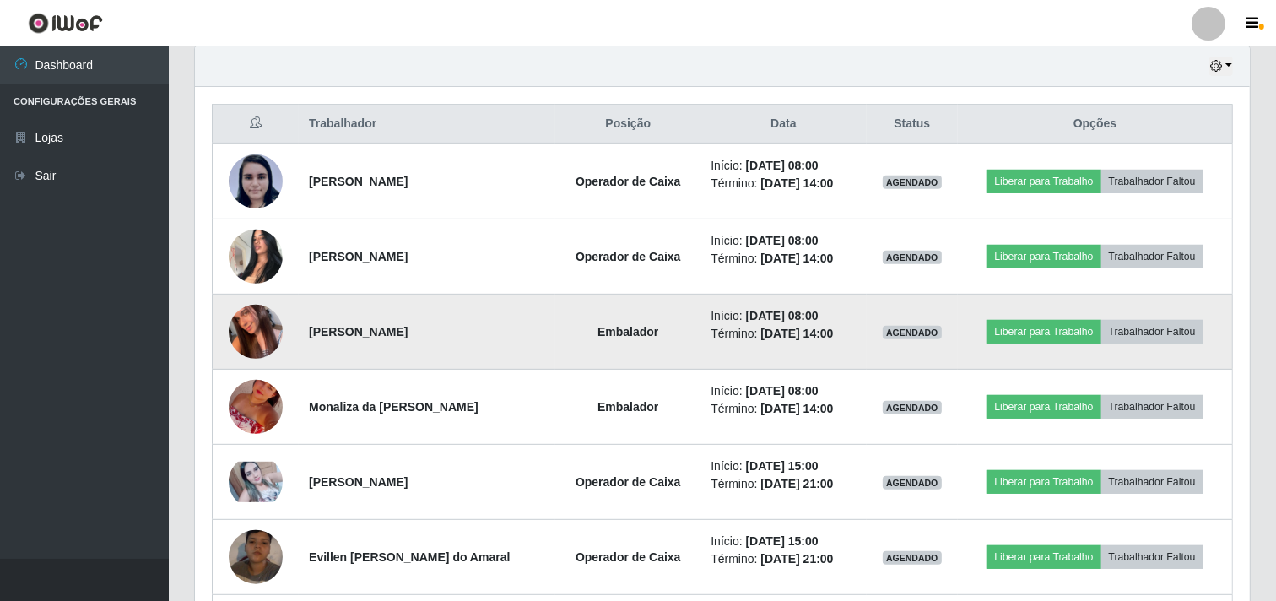
click at [257, 330] on img at bounding box center [256, 332] width 54 height 96
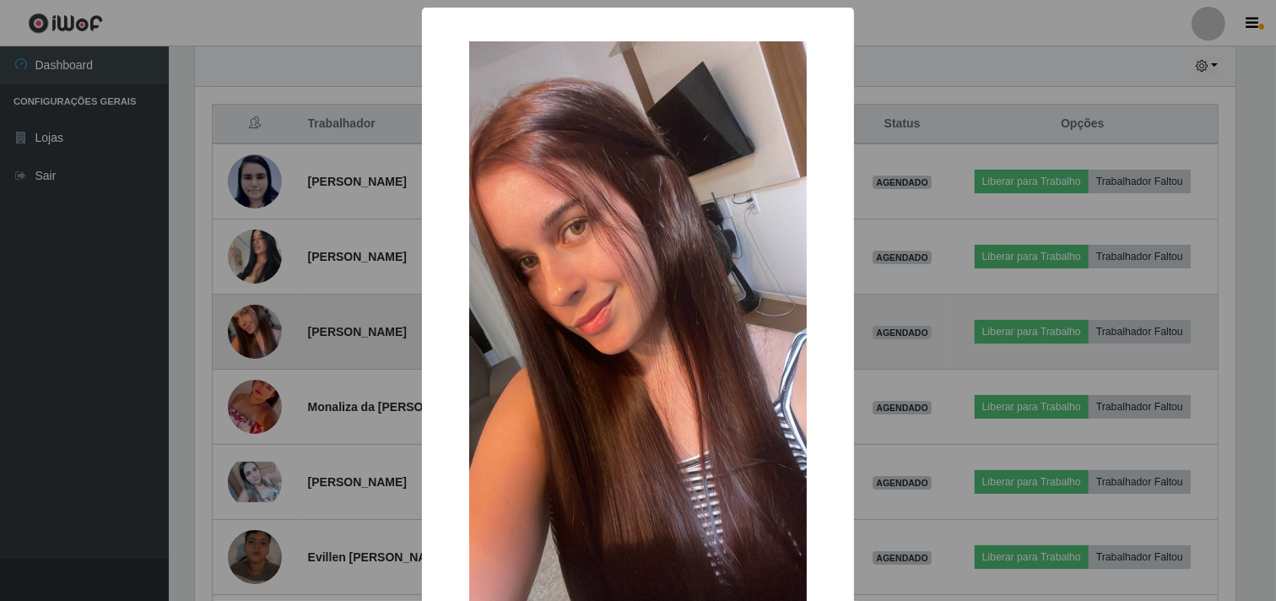
scroll to position [349, 1044]
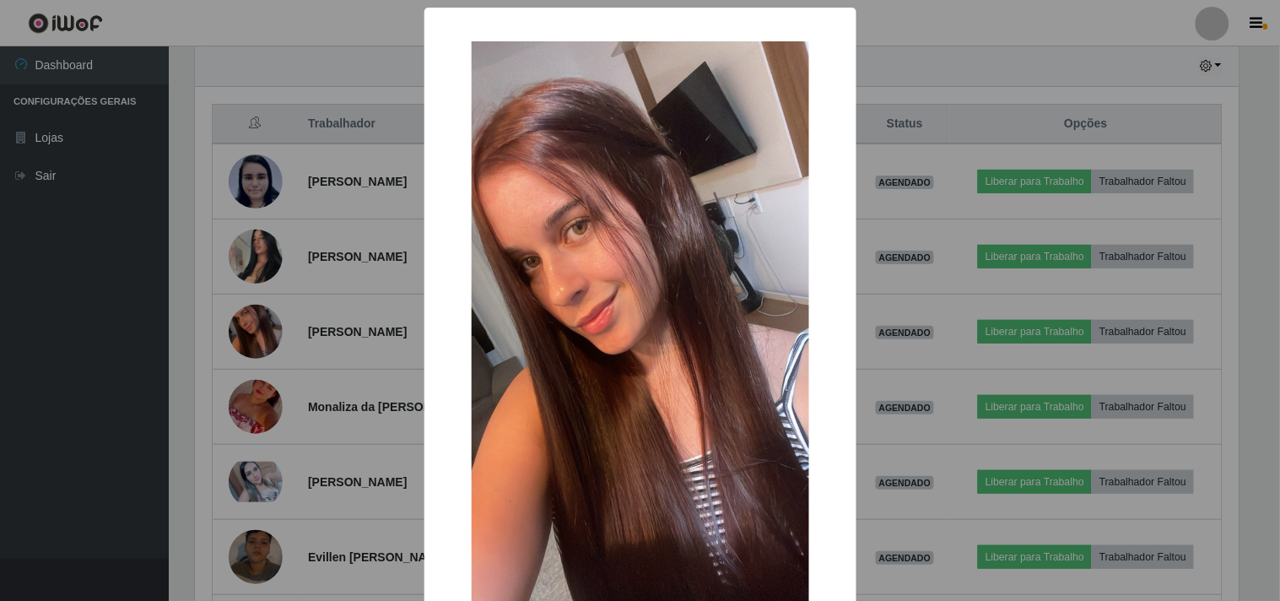
click at [324, 398] on div "× OK Cancel" at bounding box center [640, 300] width 1280 height 601
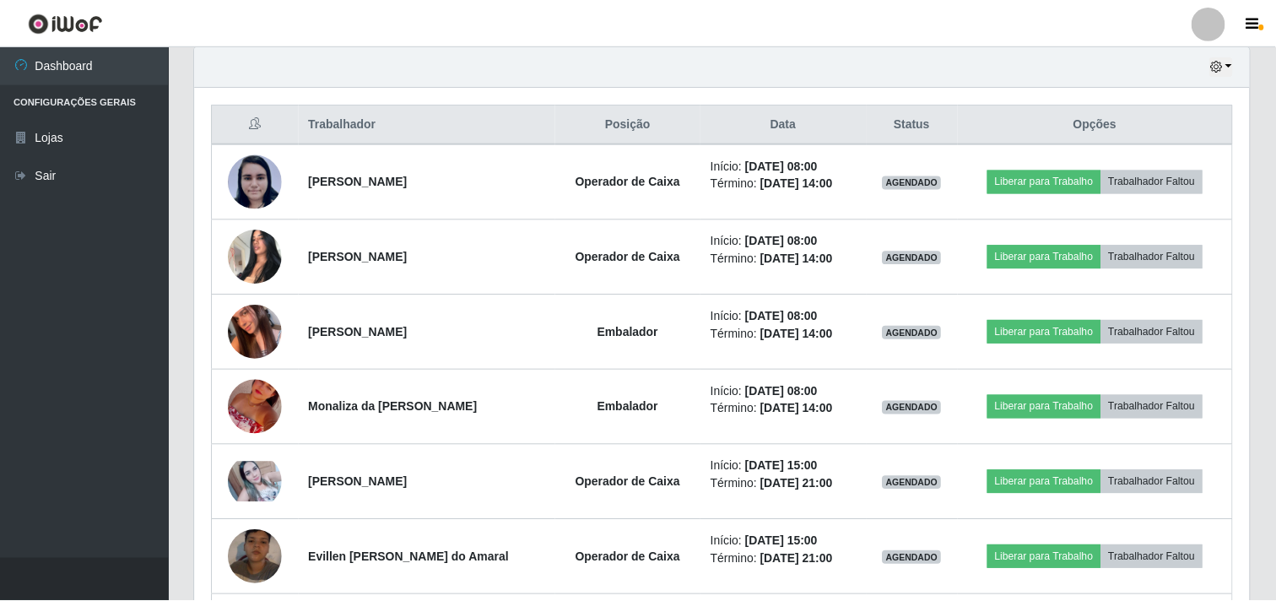
scroll to position [349, 1055]
